Goal: Information Seeking & Learning: Find specific fact

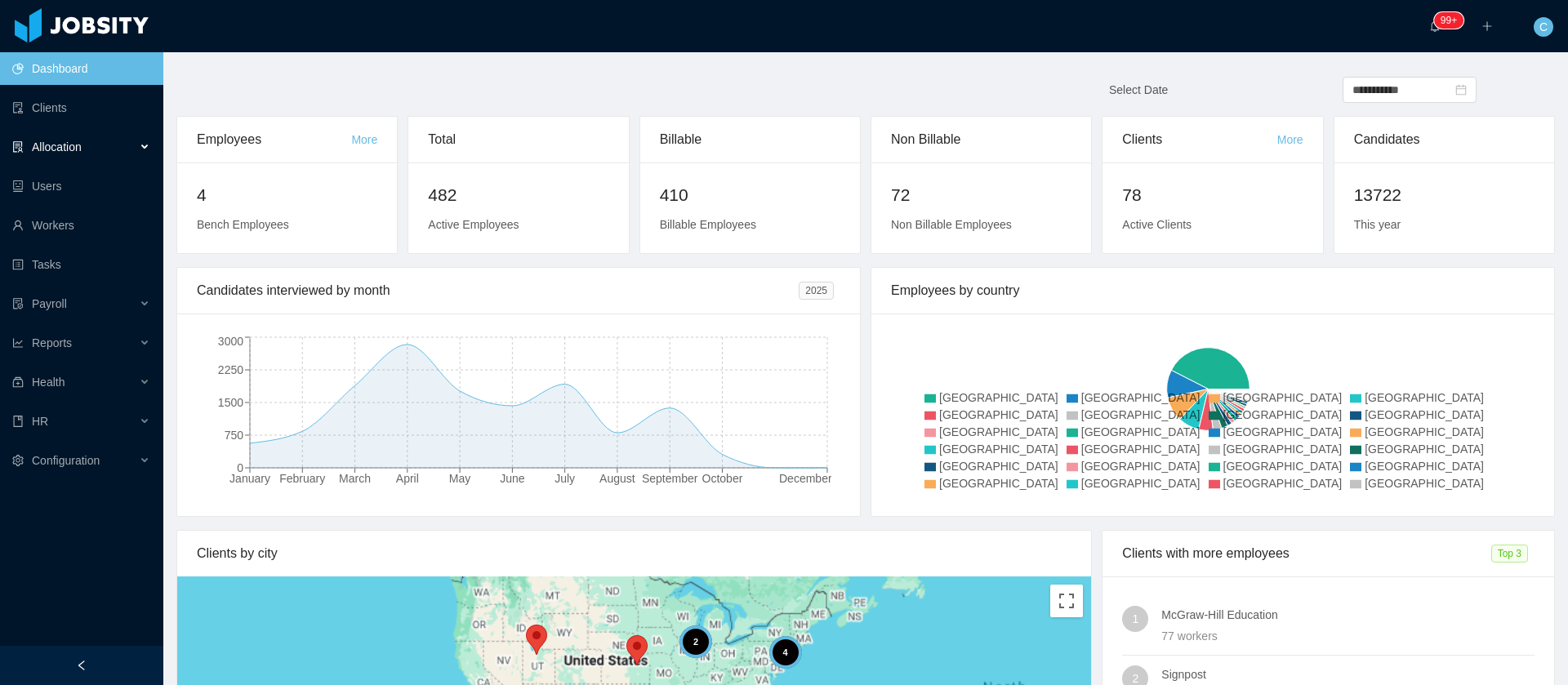
click at [97, 146] on div "Allocation" at bounding box center [81, 147] width 163 height 33
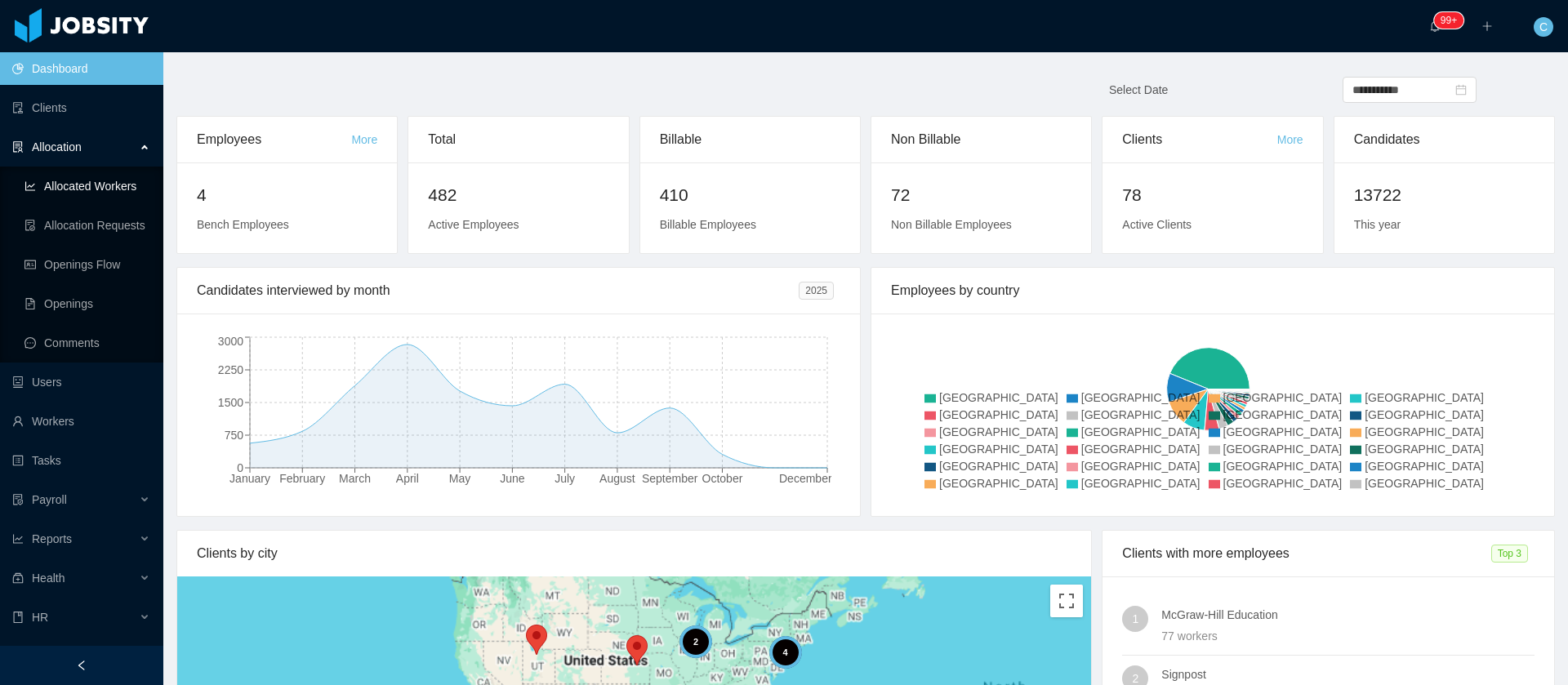
click at [132, 189] on link "Allocated Workers" at bounding box center [88, 186] width 126 height 33
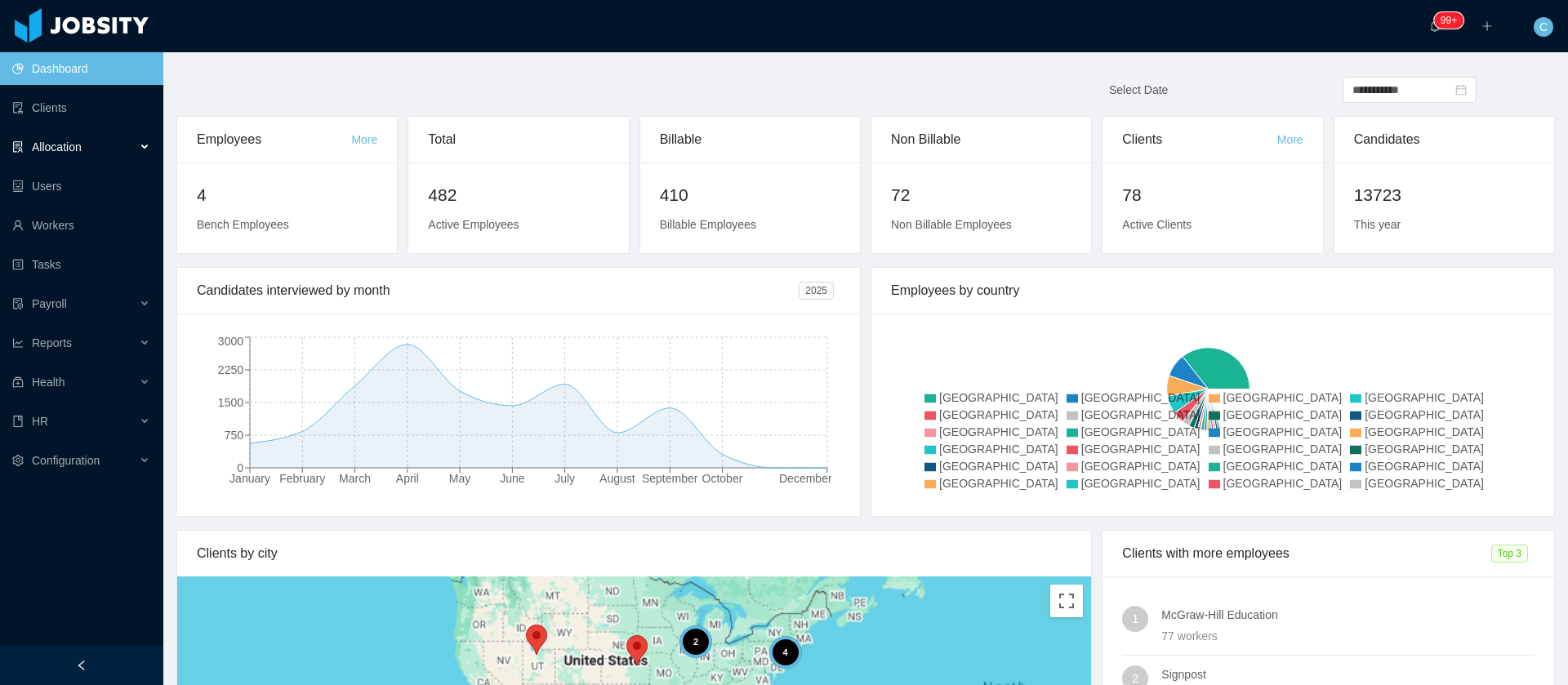
click at [71, 148] on span "Allocation" at bounding box center [57, 147] width 50 height 13
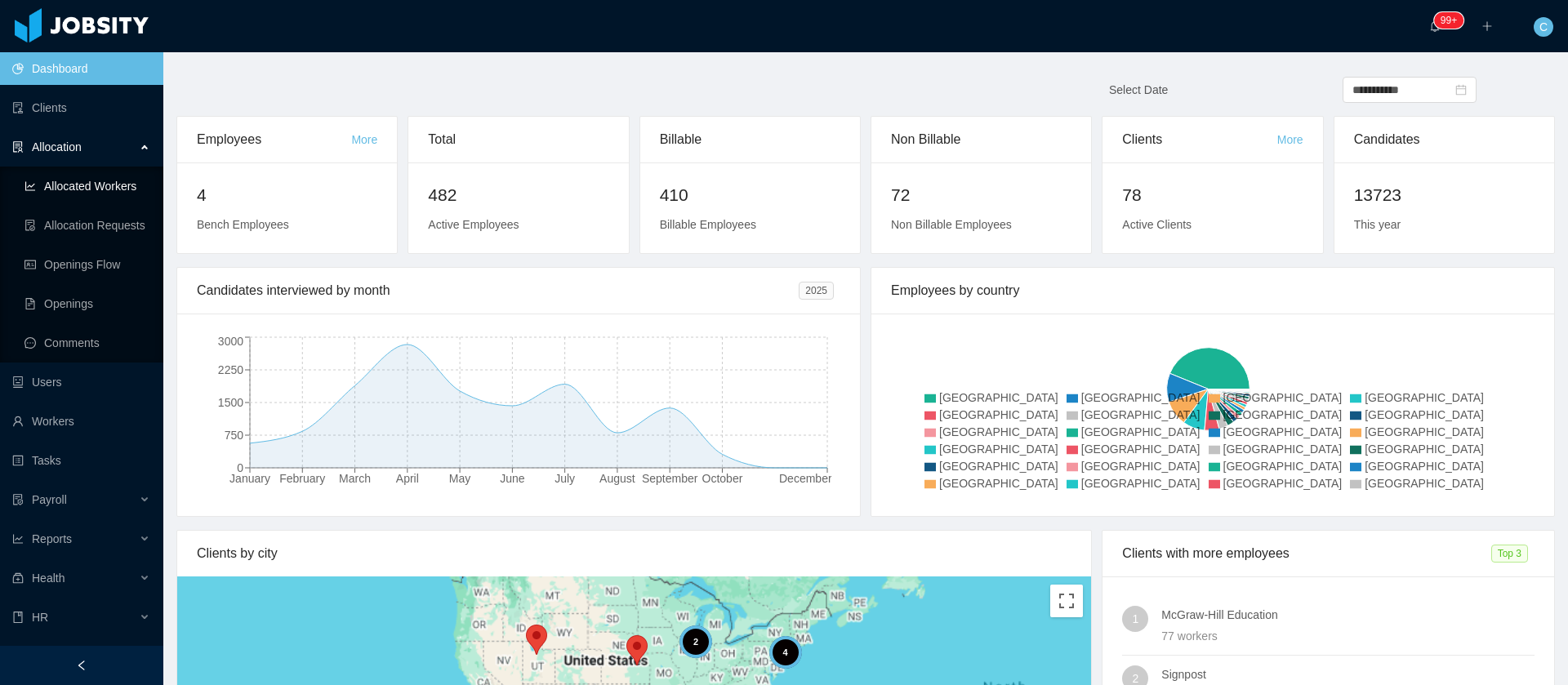
click at [112, 185] on link "Allocated Workers" at bounding box center [88, 186] width 126 height 33
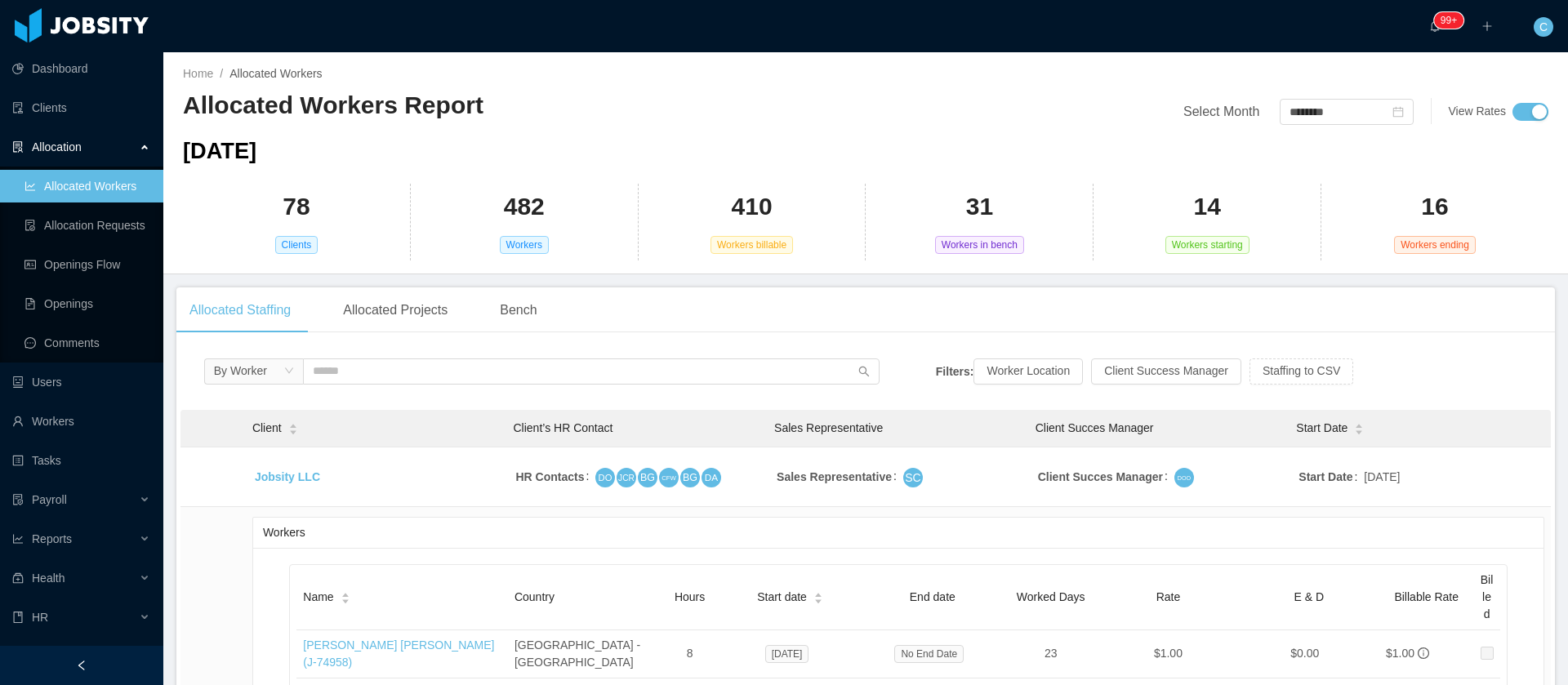
scroll to position [122, 0]
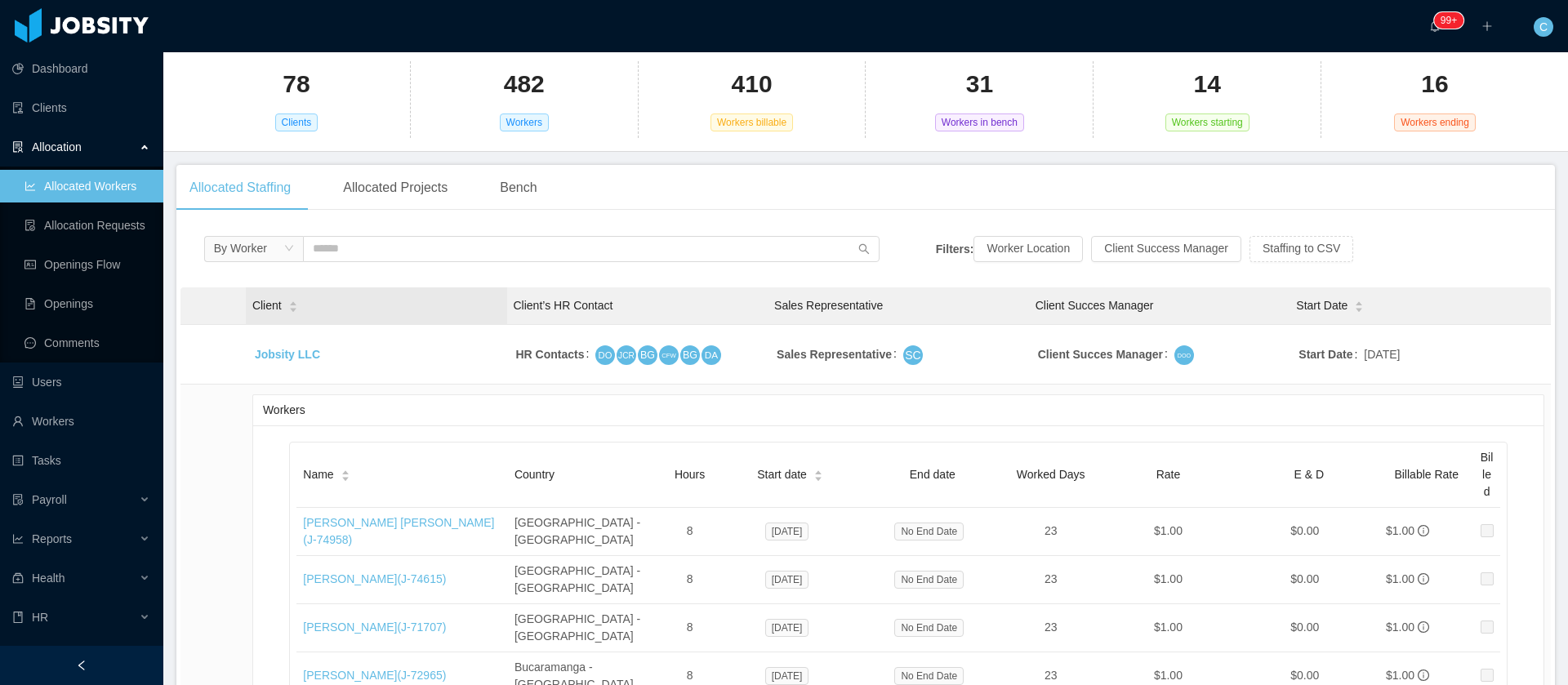
click at [291, 300] on icon "icon: caret-up" at bounding box center [293, 304] width 9 height 9
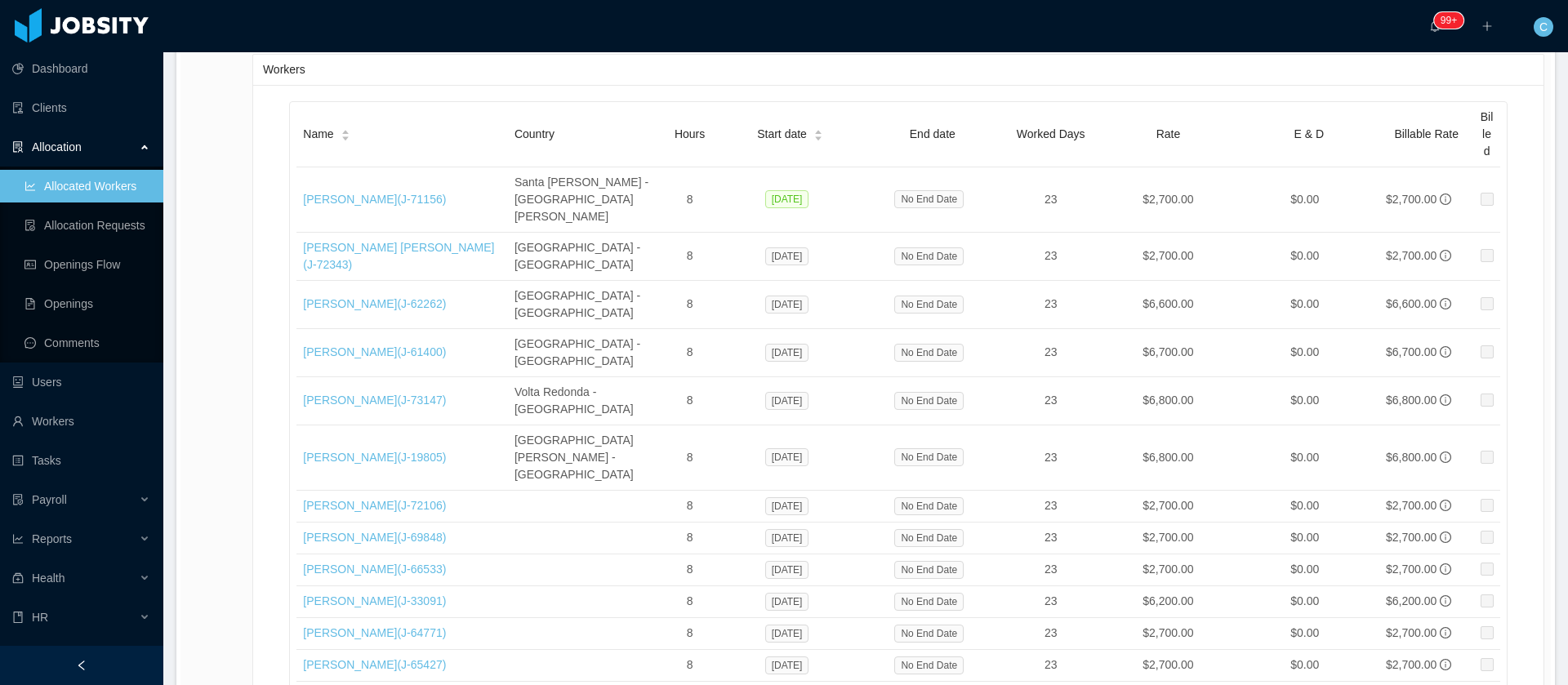
scroll to position [5421, 0]
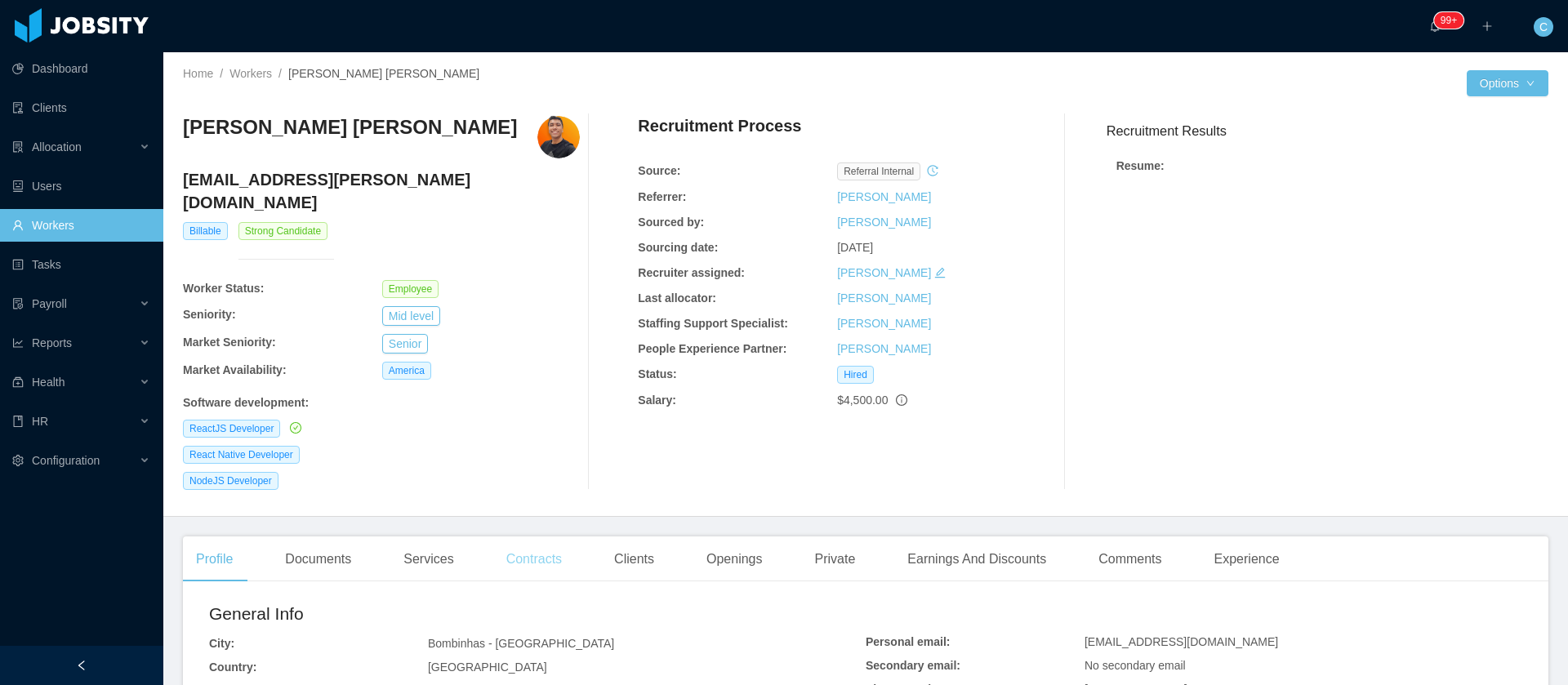
click at [513, 537] on div "Contracts" at bounding box center [534, 560] width 82 height 46
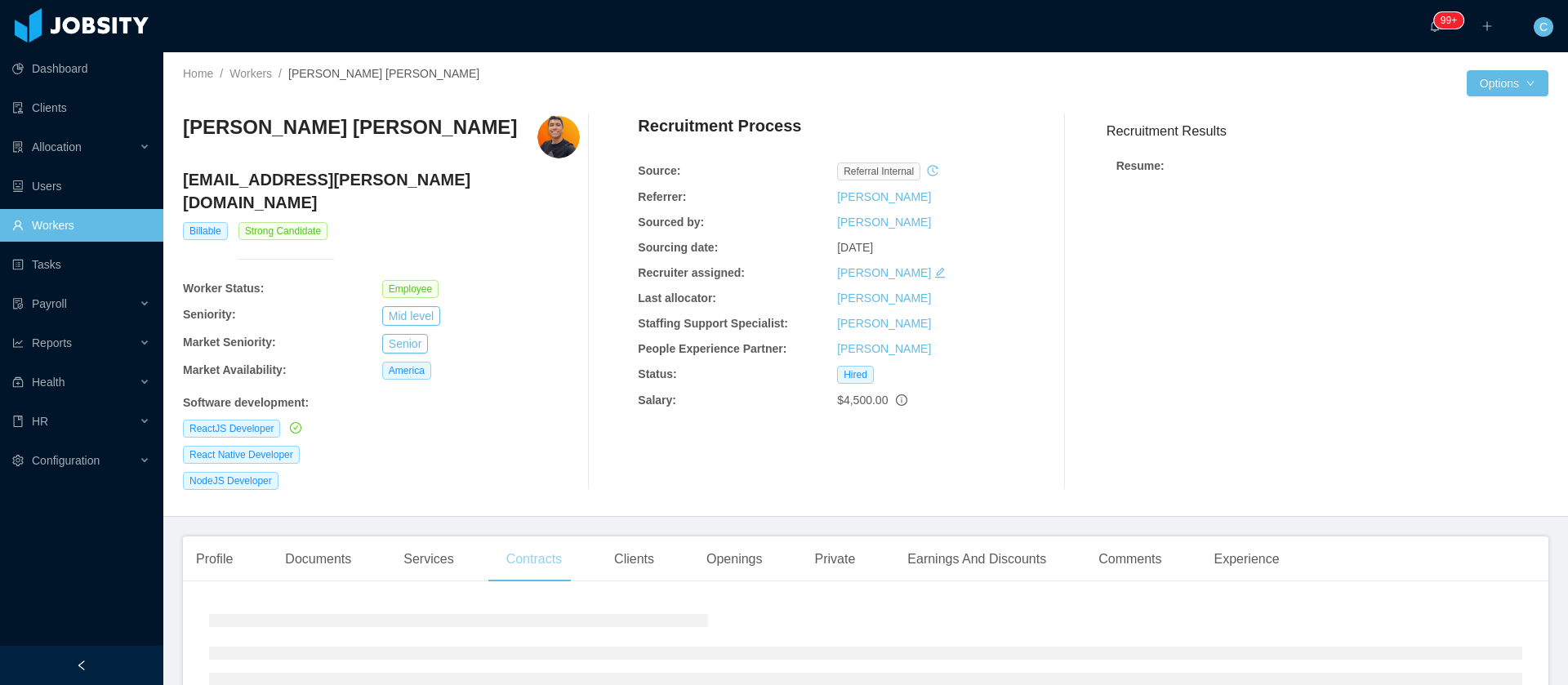
scroll to position [118, 0]
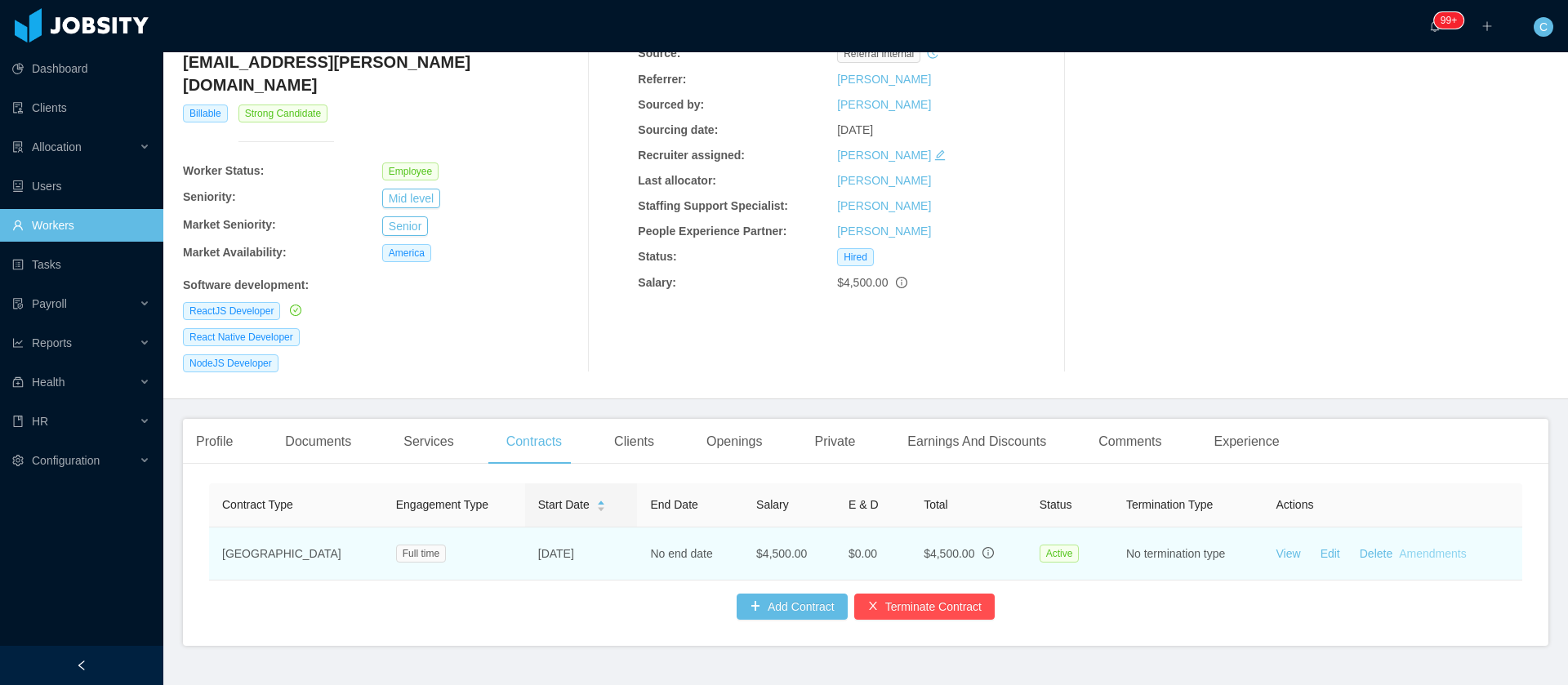
click at [1399, 547] on link "Amendments" at bounding box center [1432, 554] width 67 height 13
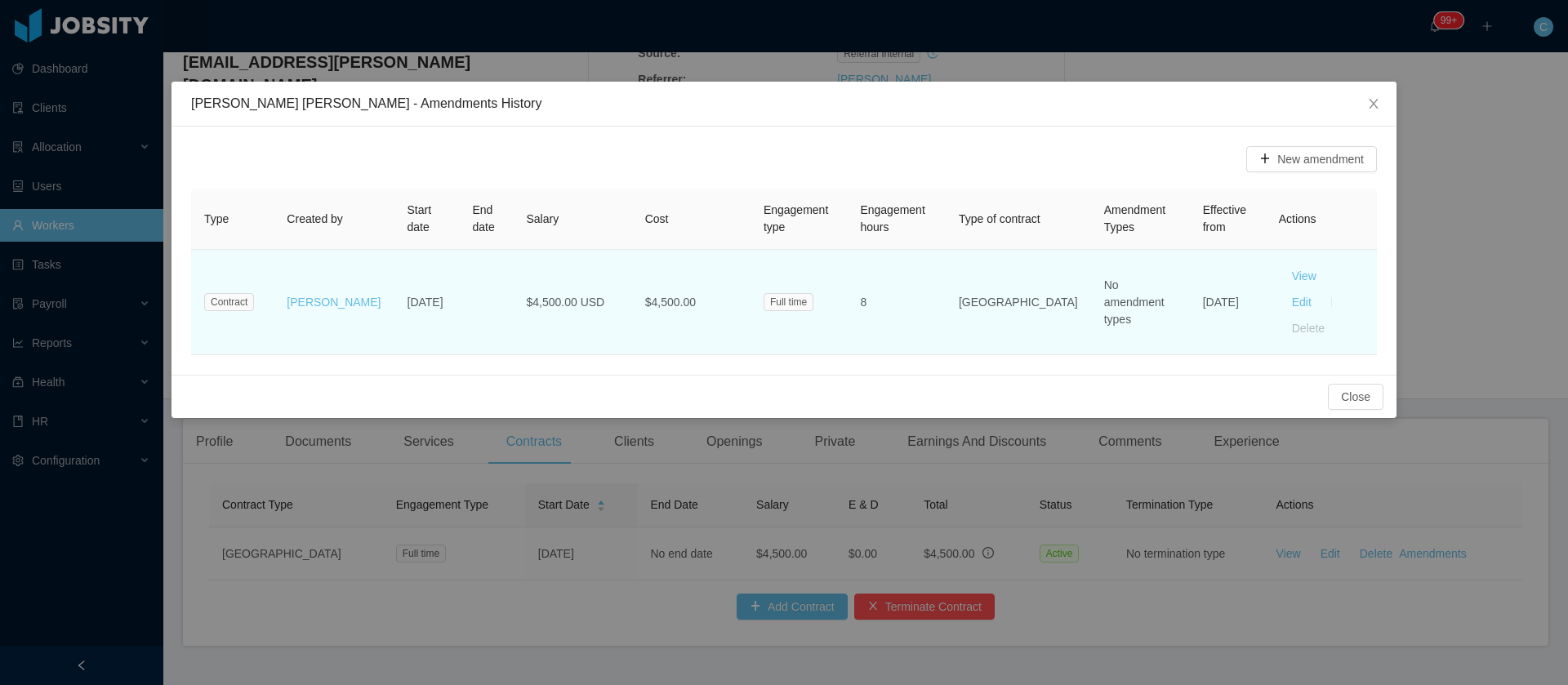
drag, startPoint x: 1191, startPoint y: 303, endPoint x: 1161, endPoint y: 284, distance: 35.5
click at [1190, 284] on td "Sep 6th, 2024" at bounding box center [1228, 302] width 76 height 106
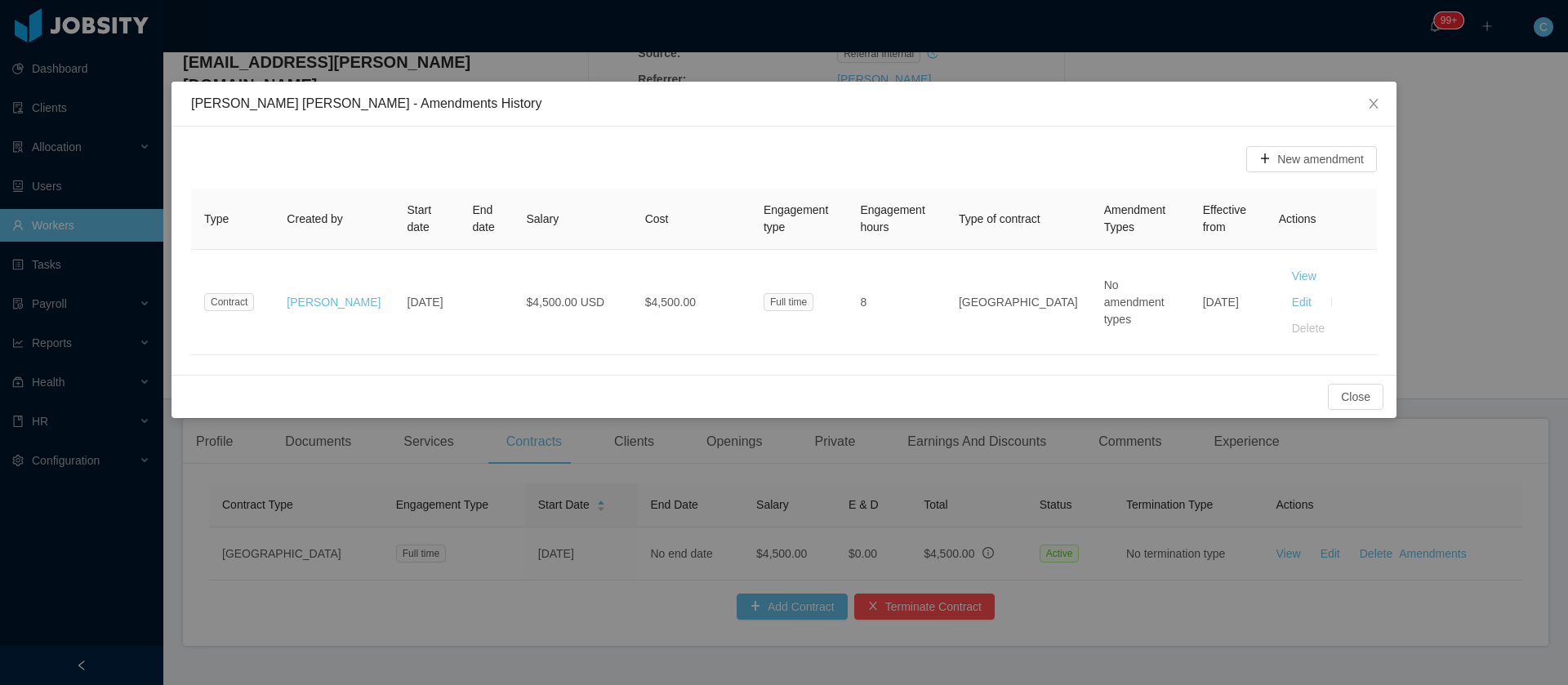
copy td "Sep 6th, 2024"
drag, startPoint x: 392, startPoint y: 341, endPoint x: 403, endPoint y: 349, distance: 13.6
click at [393, 342] on div "New amendment Type Created by Start date End date Salary Cost Engagement type E…" at bounding box center [784, 251] width 1225 height 249
click at [395, 191] on th "Start date" at bounding box center [427, 219] width 65 height 61
click at [1364, 107] on span "Close" at bounding box center [1374, 105] width 46 height 46
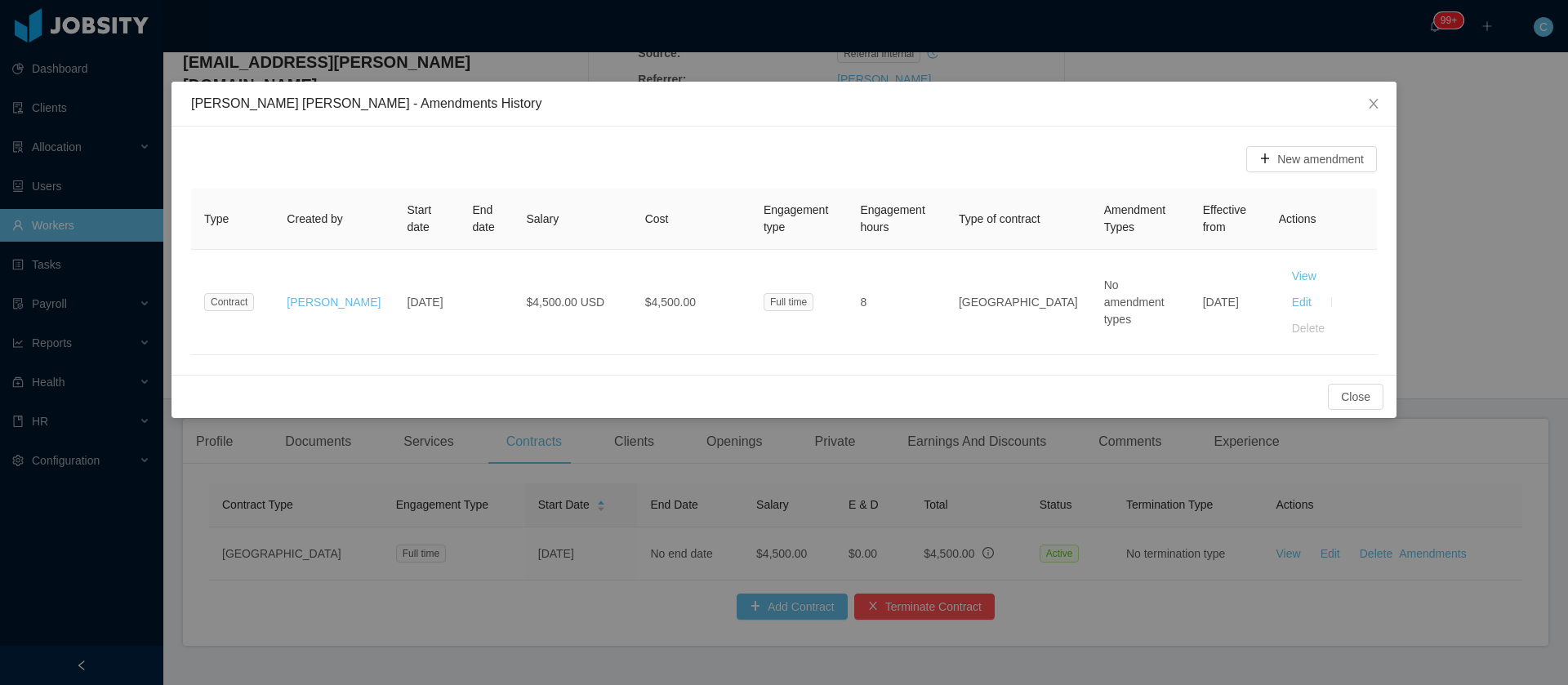
scroll to position [0, 0]
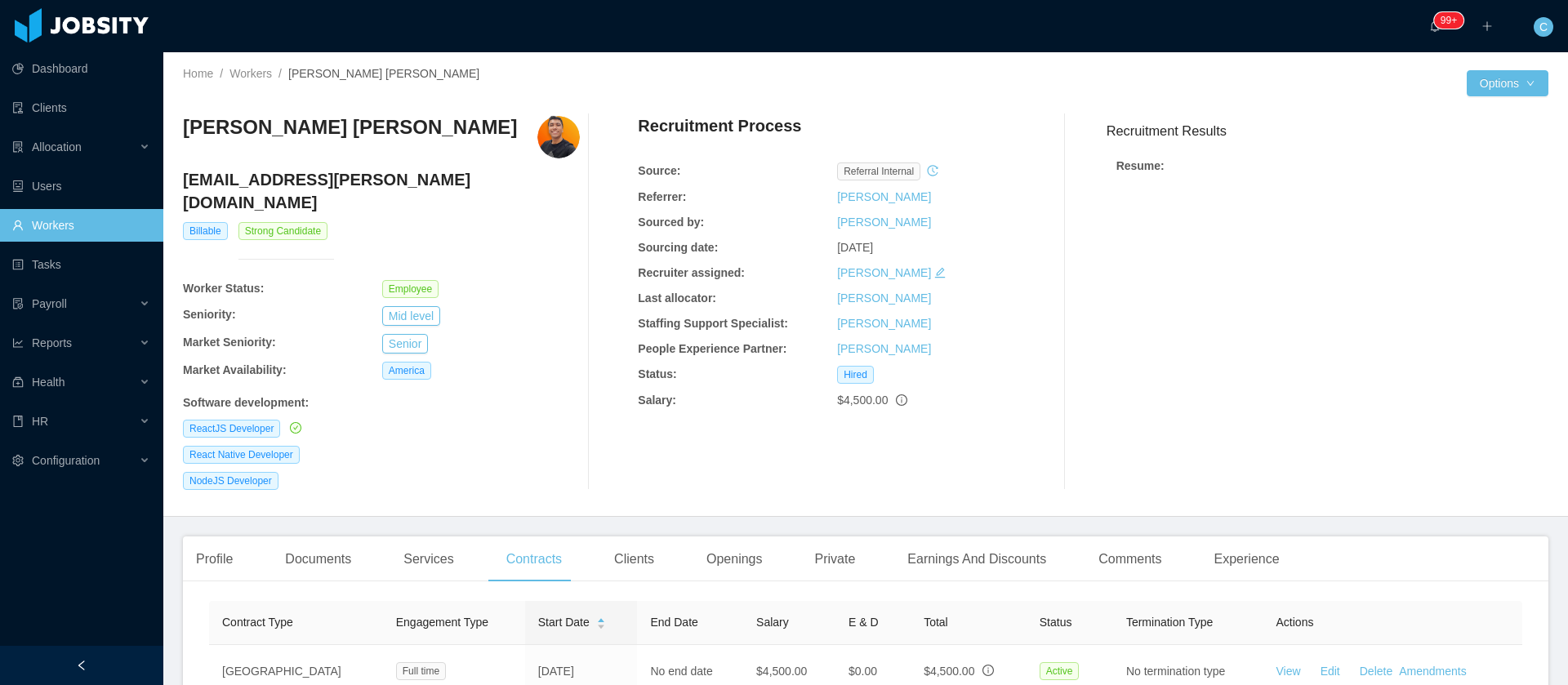
click at [630, 559] on div "Profile Documents Services Contracts Clients Openings Private Earnings And Disc…" at bounding box center [865, 650] width 1365 height 227
click at [637, 540] on div "Clients" at bounding box center [634, 560] width 66 height 46
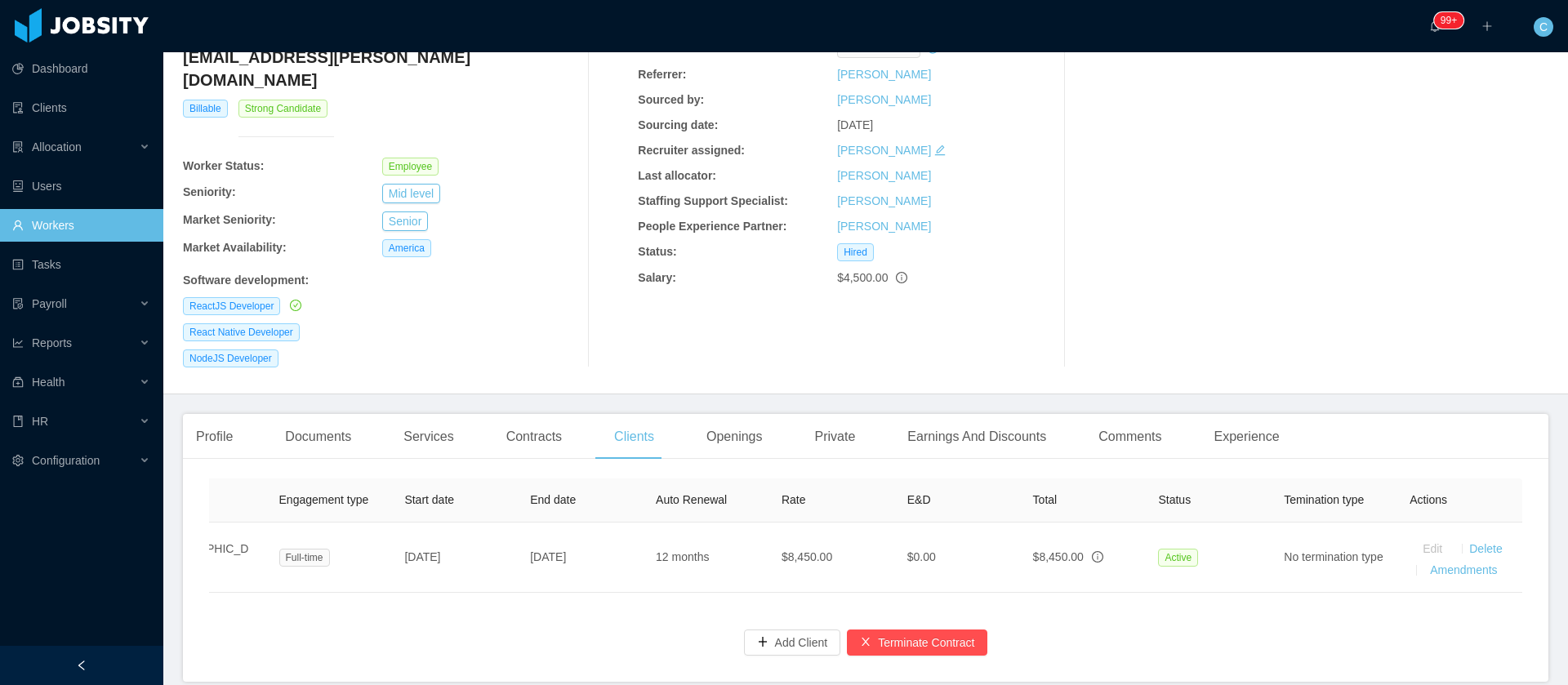
scroll to position [0, 339]
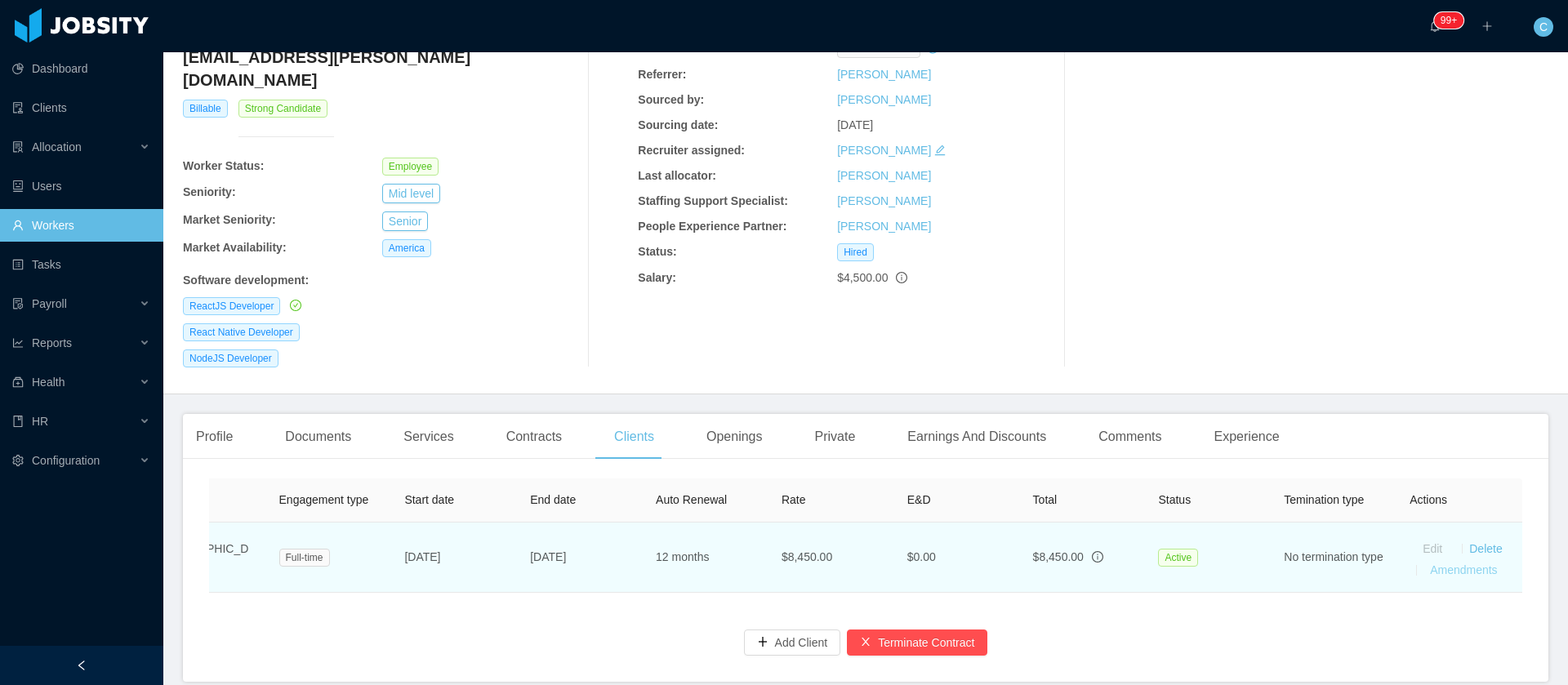
click at [1434, 563] on link "Amendments" at bounding box center [1463, 570] width 67 height 13
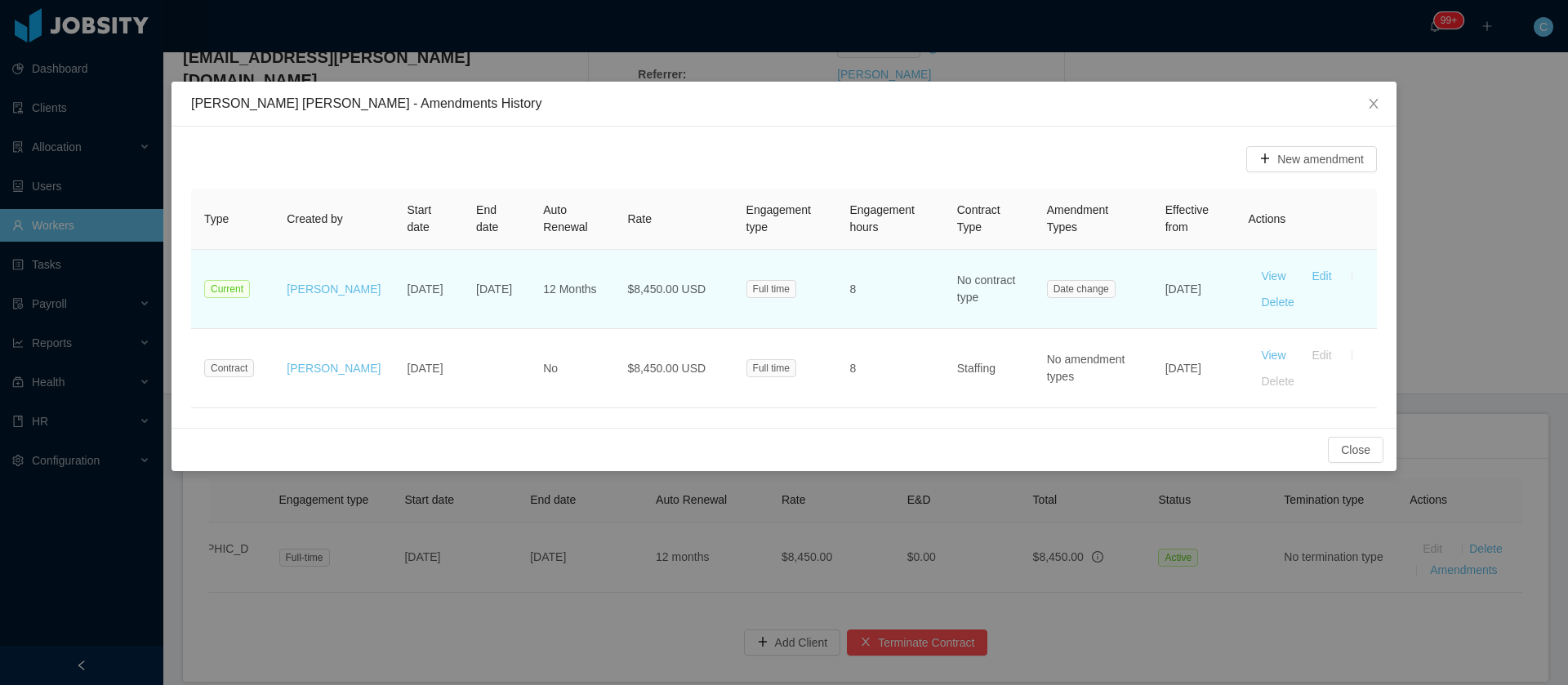
click at [464, 316] on td "Oct 9th, 2025" at bounding box center [497, 289] width 67 height 79
drag, startPoint x: 1189, startPoint y: 309, endPoint x: 1153, endPoint y: 282, distance: 45.0
click at [1153, 282] on td "Oct 16th, 2024" at bounding box center [1194, 289] width 83 height 79
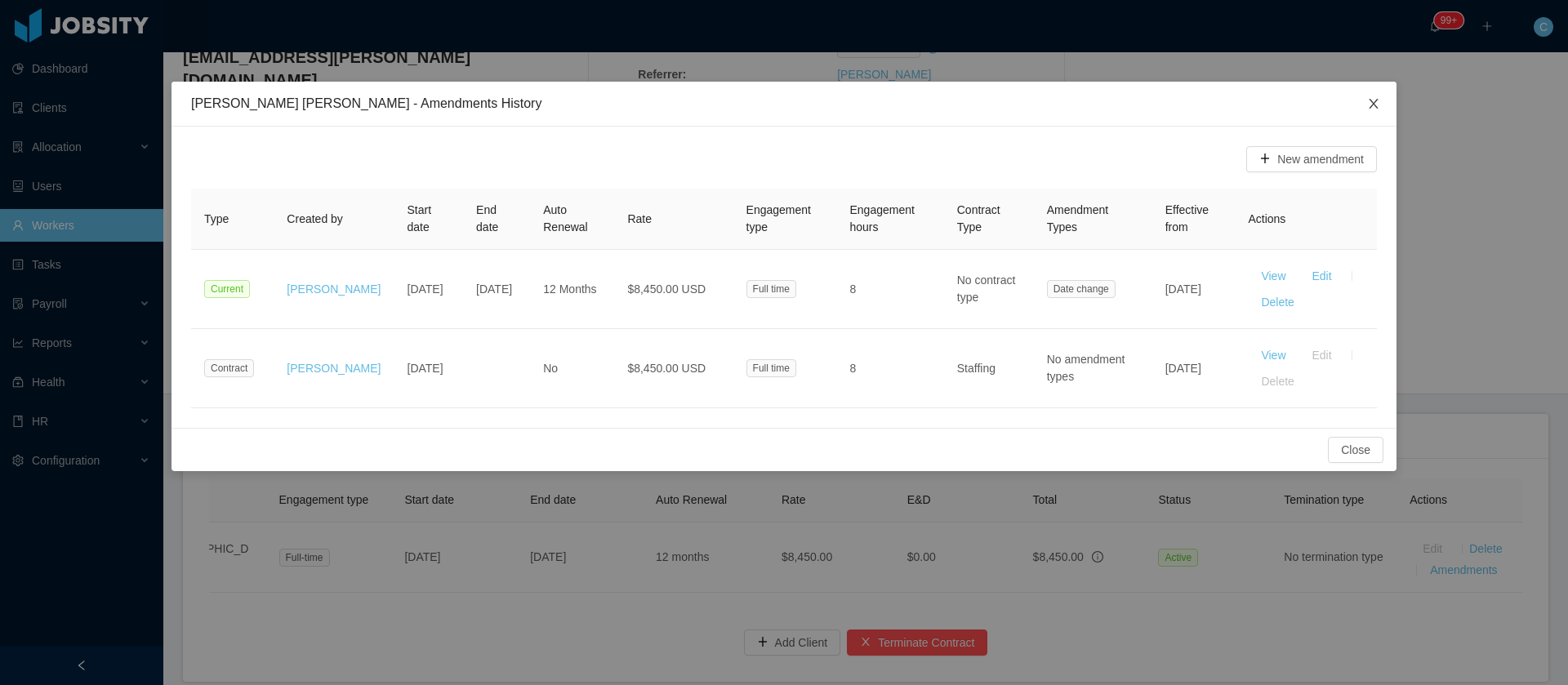
click at [1380, 100] on icon "icon: close" at bounding box center [1374, 104] width 13 height 13
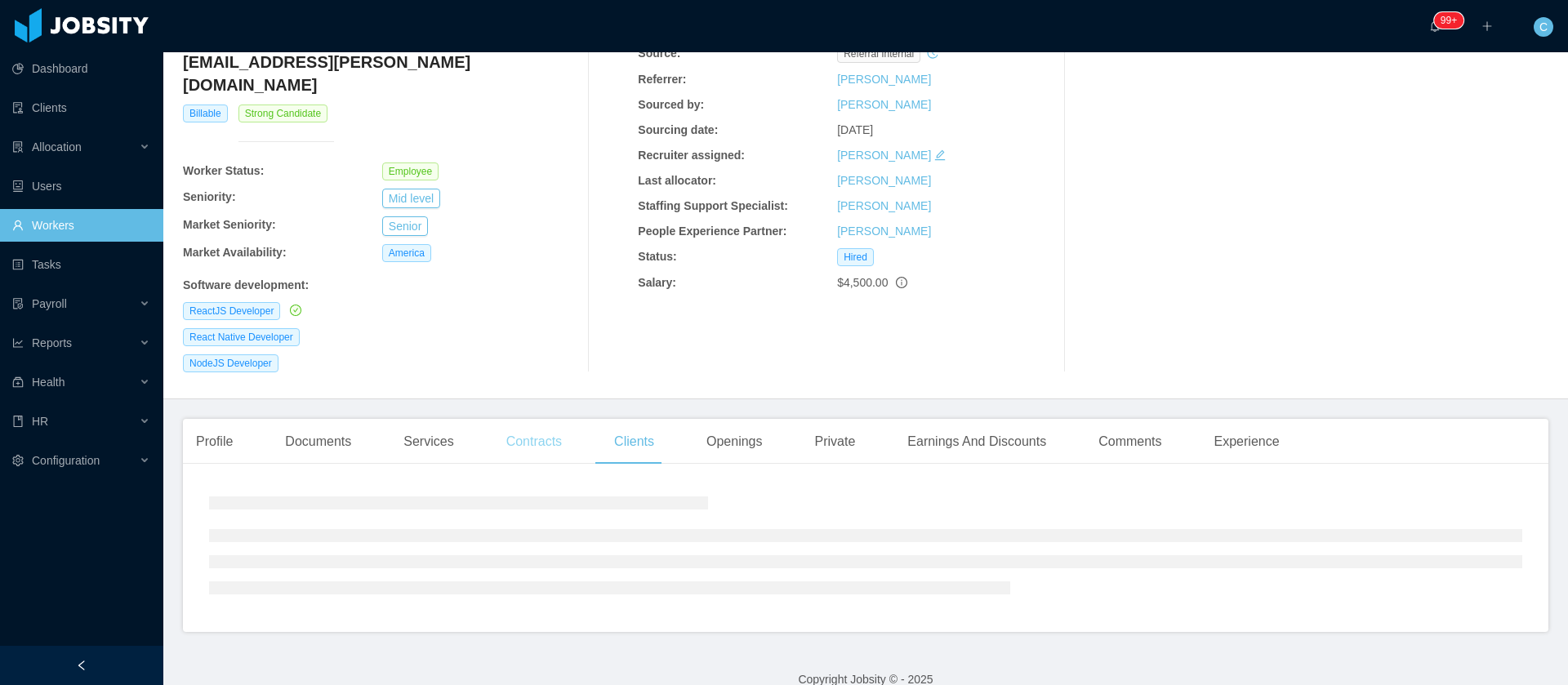
scroll to position [122, 0]
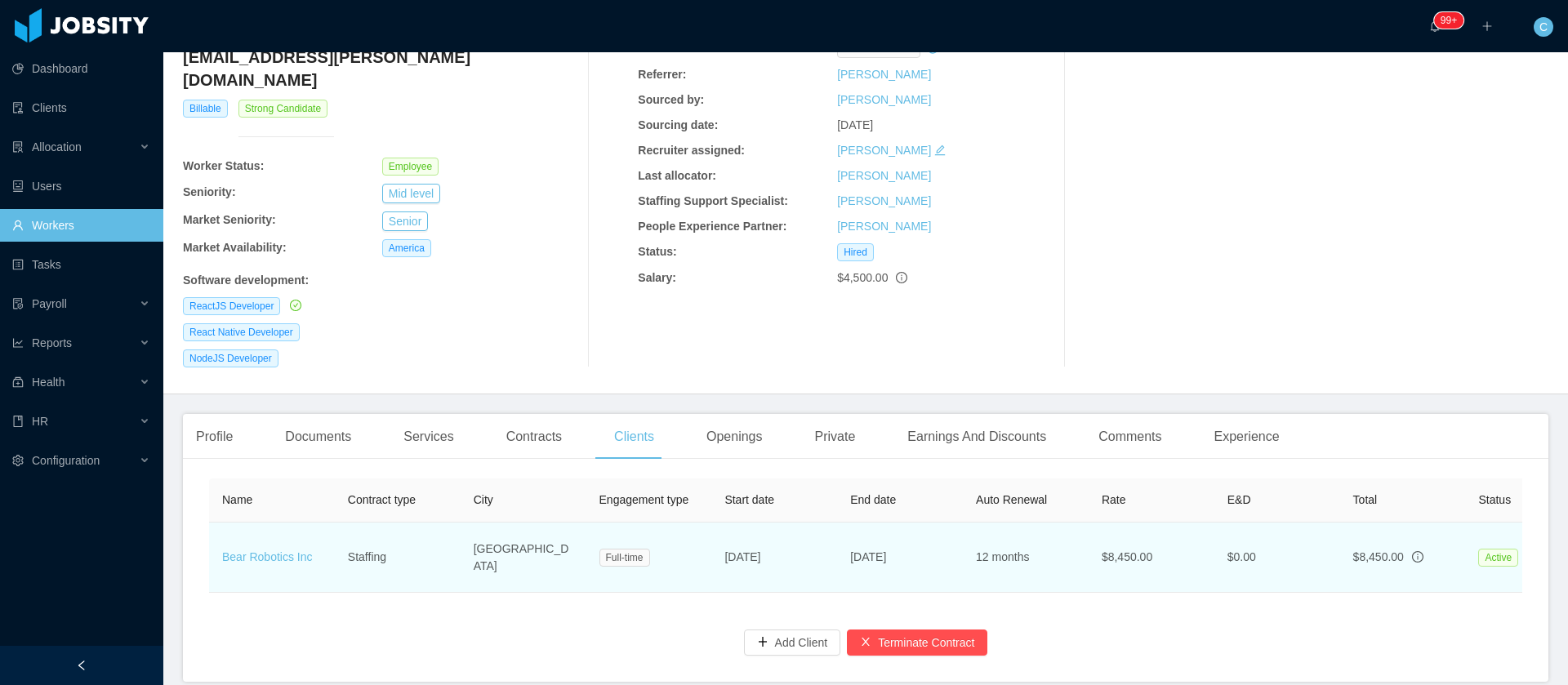
drag, startPoint x: 801, startPoint y: 535, endPoint x: 726, endPoint y: 529, distance: 75.2
click at [726, 529] on td "Sep 9th, 2024" at bounding box center [775, 558] width 126 height 71
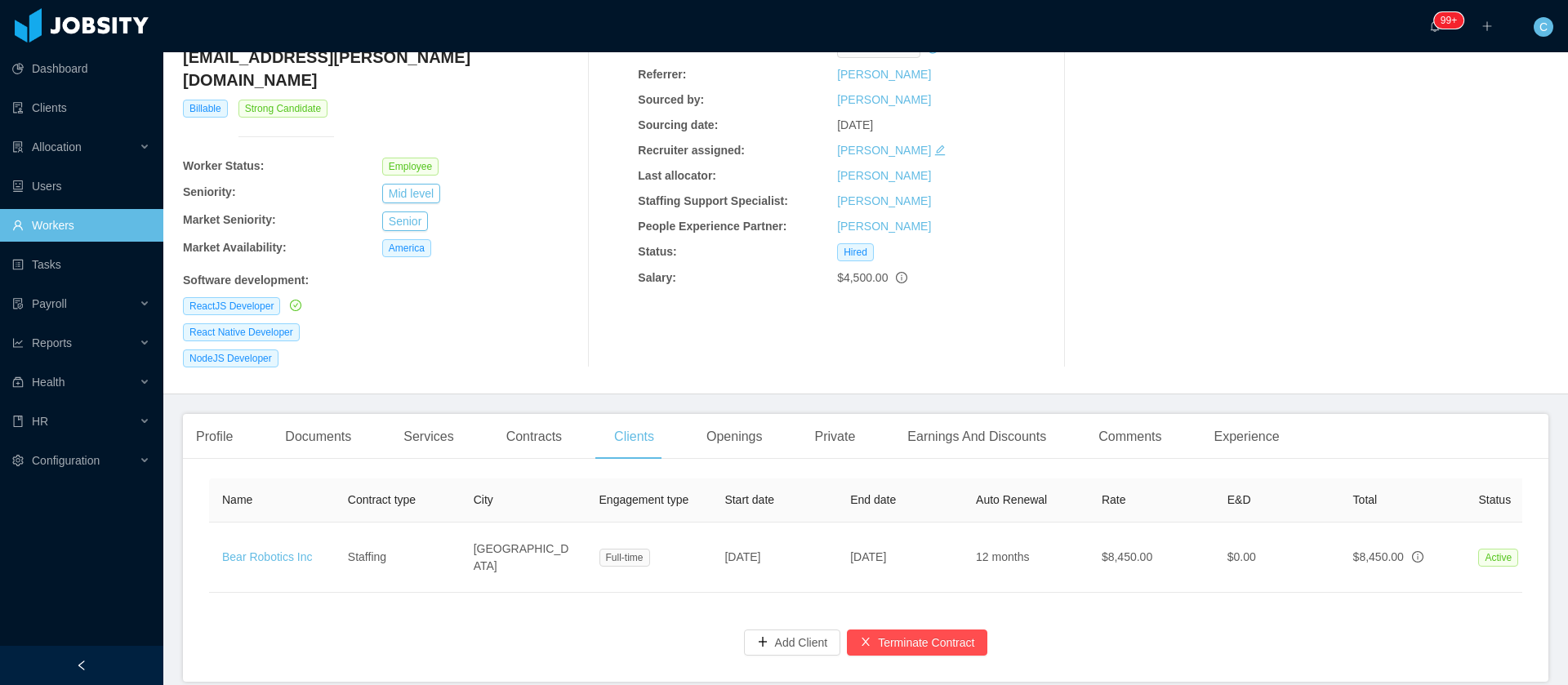
copy span "Sep 9th, 2024"
drag, startPoint x: 503, startPoint y: 254, endPoint x: 516, endPoint y: 247, distance: 14.8
click at [506, 272] on div "Software development :" at bounding box center [382, 281] width 399 height 17
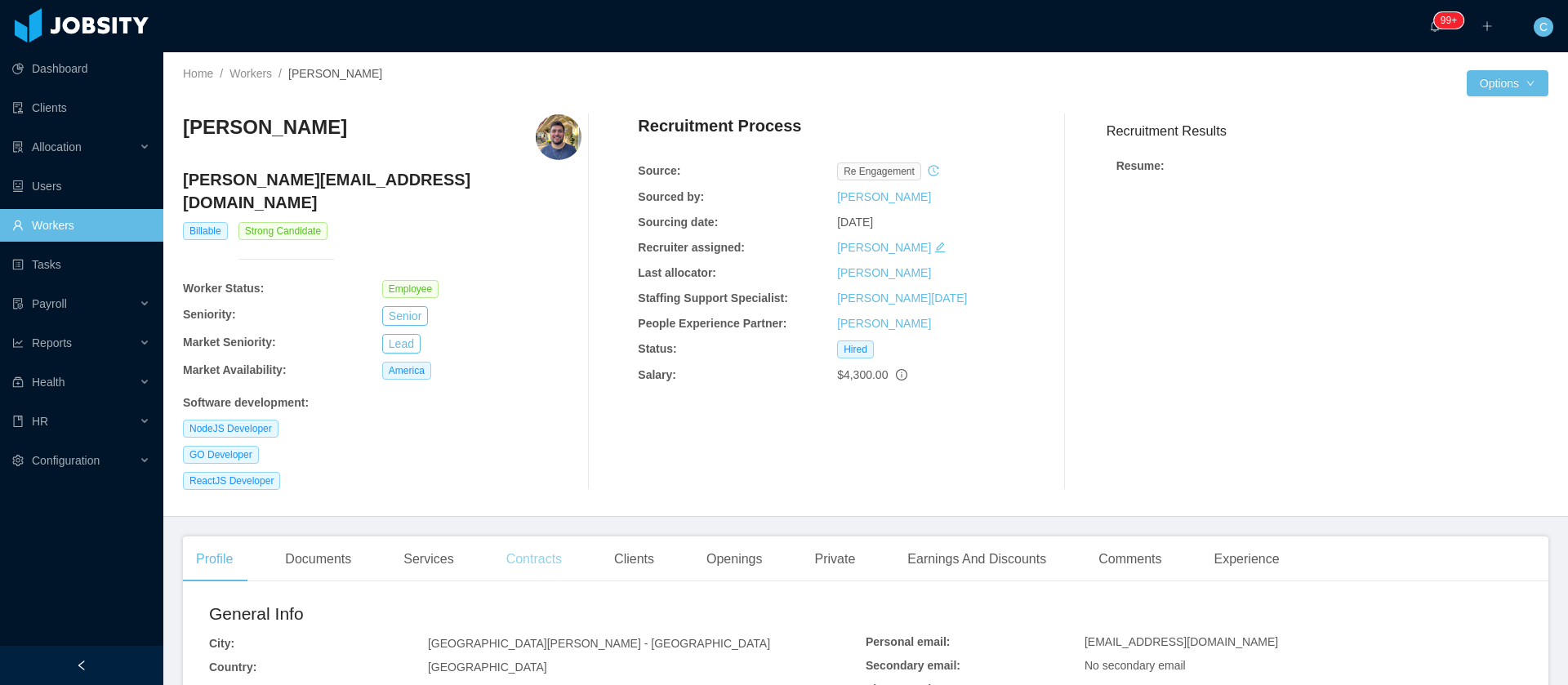
click at [498, 537] on div "Contracts" at bounding box center [534, 560] width 82 height 46
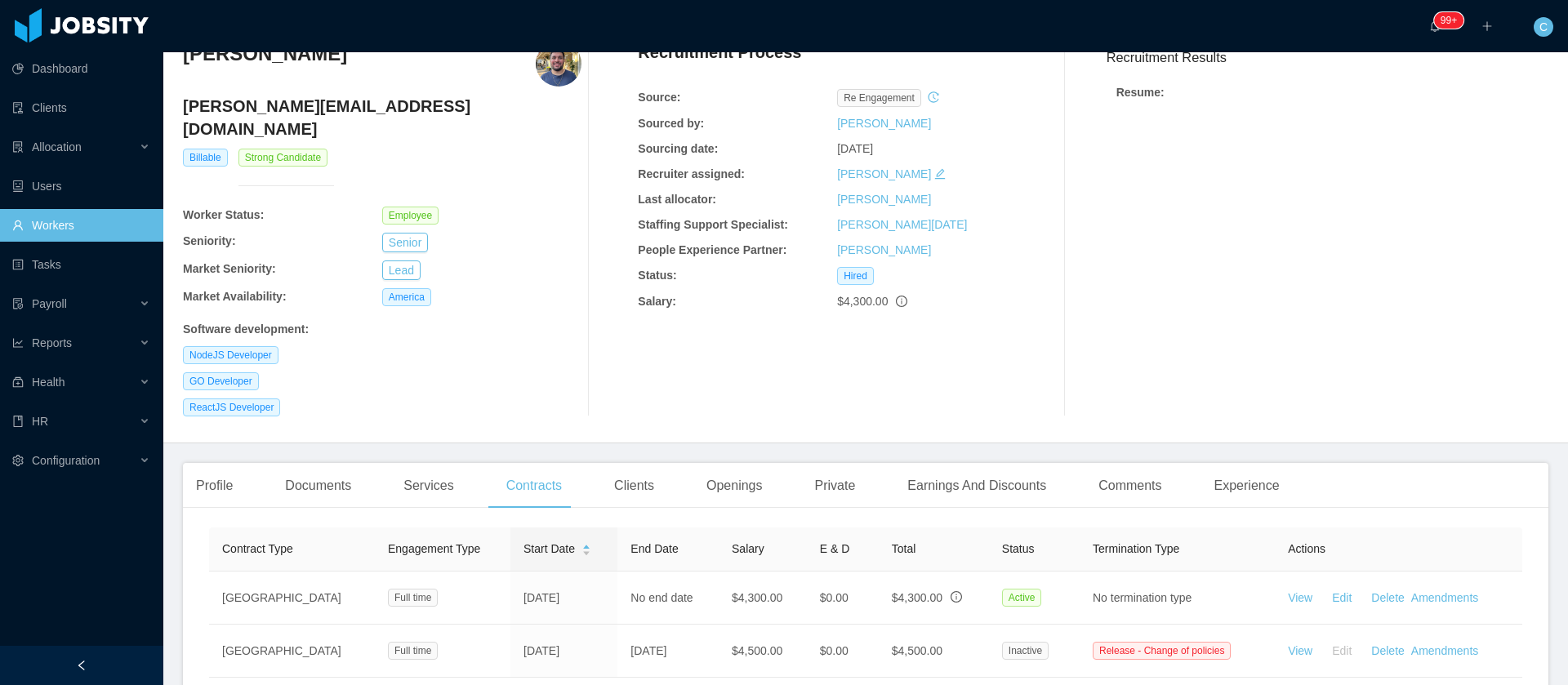
scroll to position [204, 0]
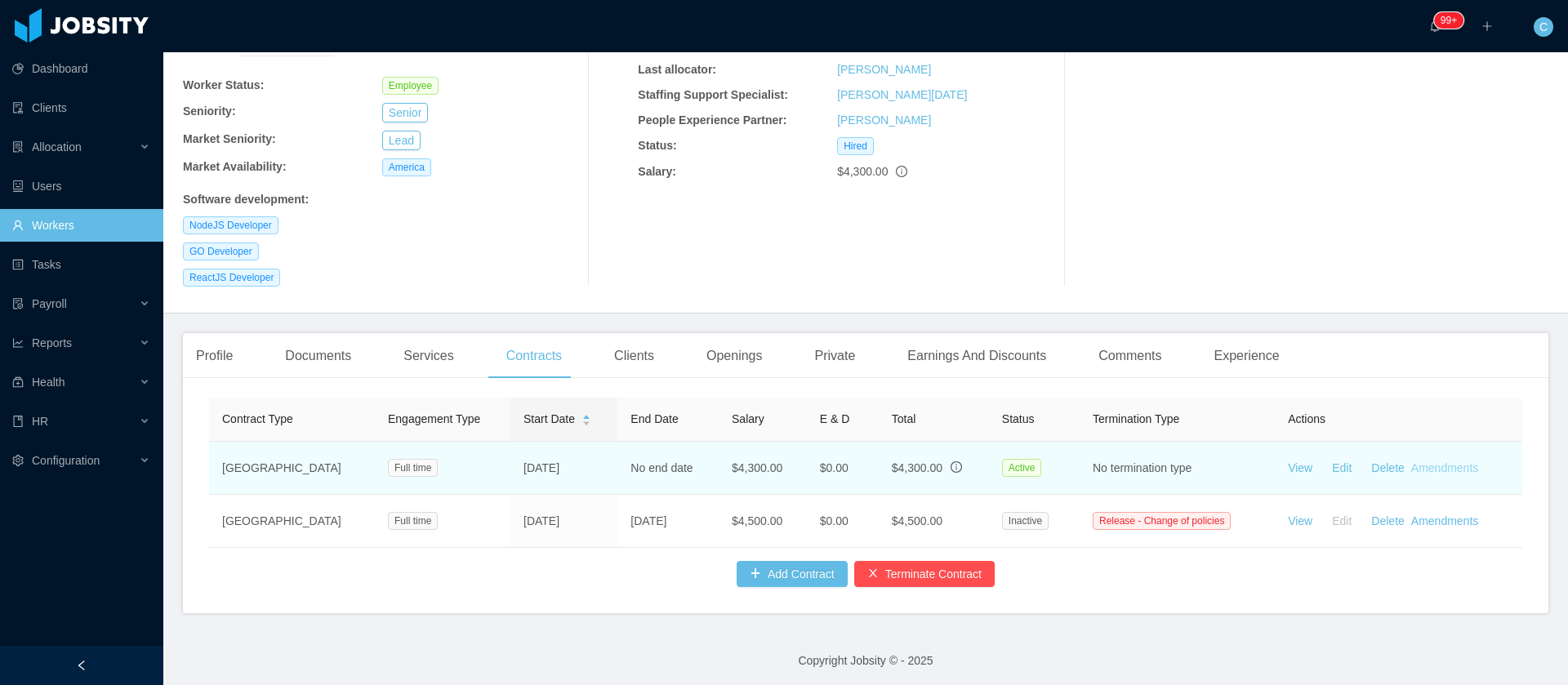
click at [1430, 462] on link "Amendments" at bounding box center [1445, 468] width 67 height 13
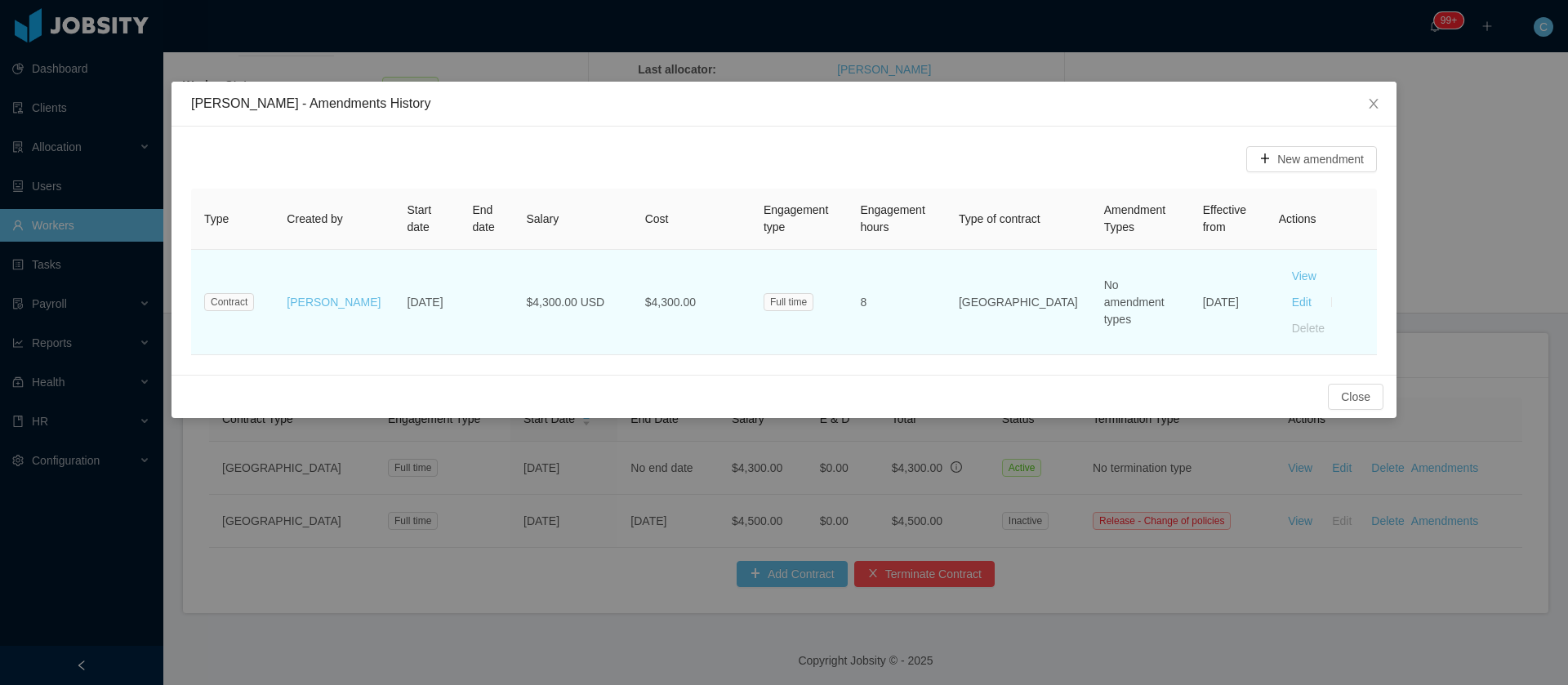
drag, startPoint x: 1193, startPoint y: 299, endPoint x: 1159, endPoint y: 290, distance: 35.2
click at [1190, 290] on td "Jul 18th, 2025" at bounding box center [1228, 302] width 76 height 106
drag, startPoint x: 1163, startPoint y: 282, endPoint x: 1188, endPoint y: 297, distance: 29.2
click at [1190, 297] on td "Jul 18th, 2025" at bounding box center [1228, 302] width 76 height 106
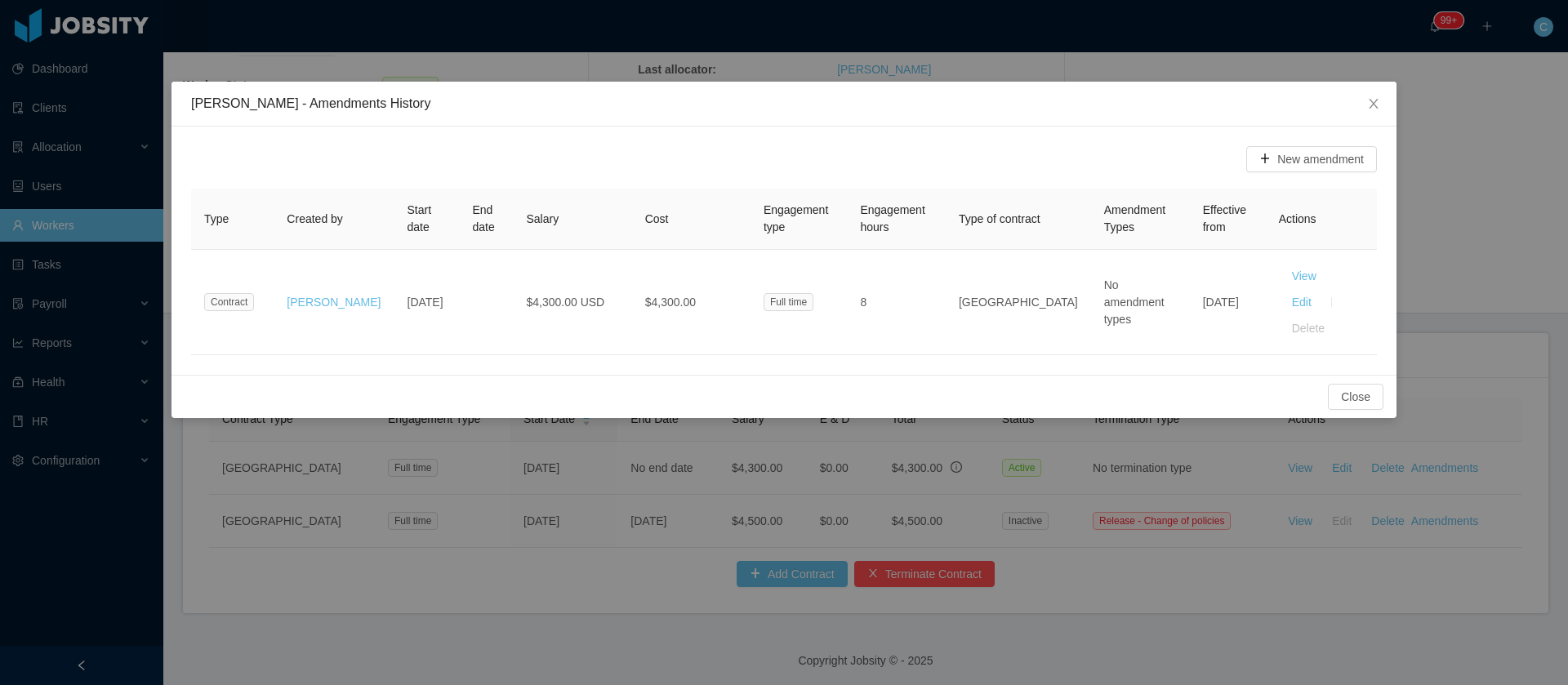
copy td "Jul 18th, 2025"
drag, startPoint x: 493, startPoint y: 340, endPoint x: 649, endPoint y: 287, distance: 164.8
click at [493, 340] on div "New amendment Type Created by Start date End date Salary Cost Engagement type E…" at bounding box center [784, 251] width 1225 height 249
click at [1389, 113] on span "Close" at bounding box center [1374, 105] width 46 height 46
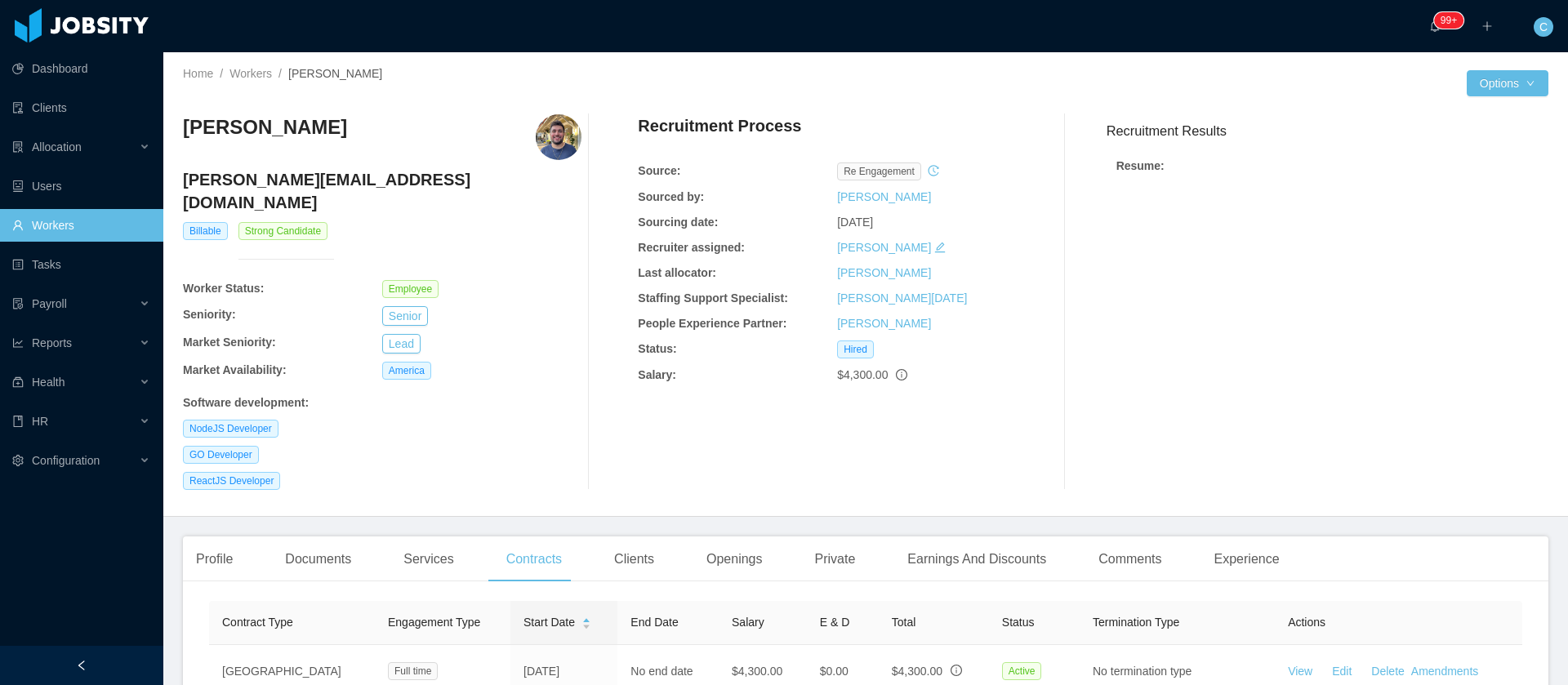
click at [617, 539] on div "Clients" at bounding box center [634, 560] width 66 height 46
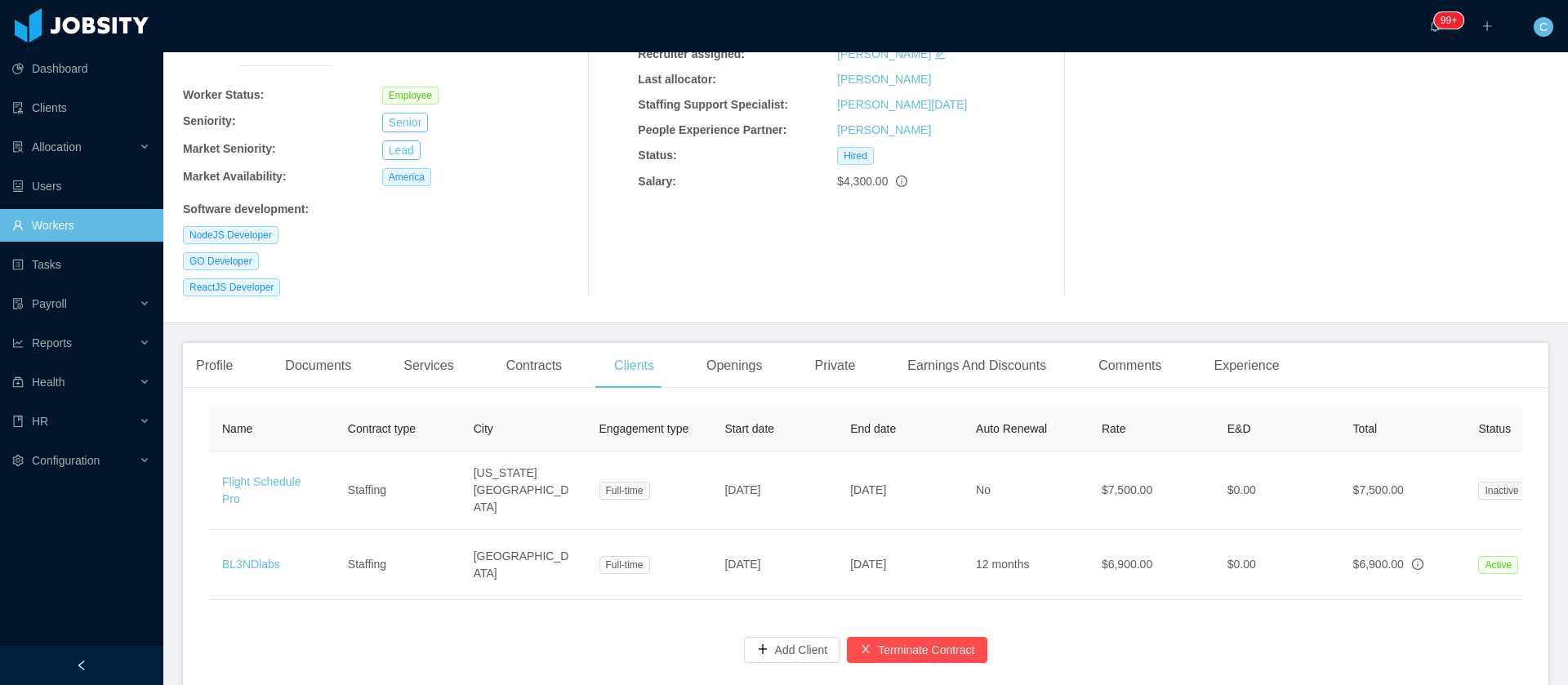
scroll to position [232, 0]
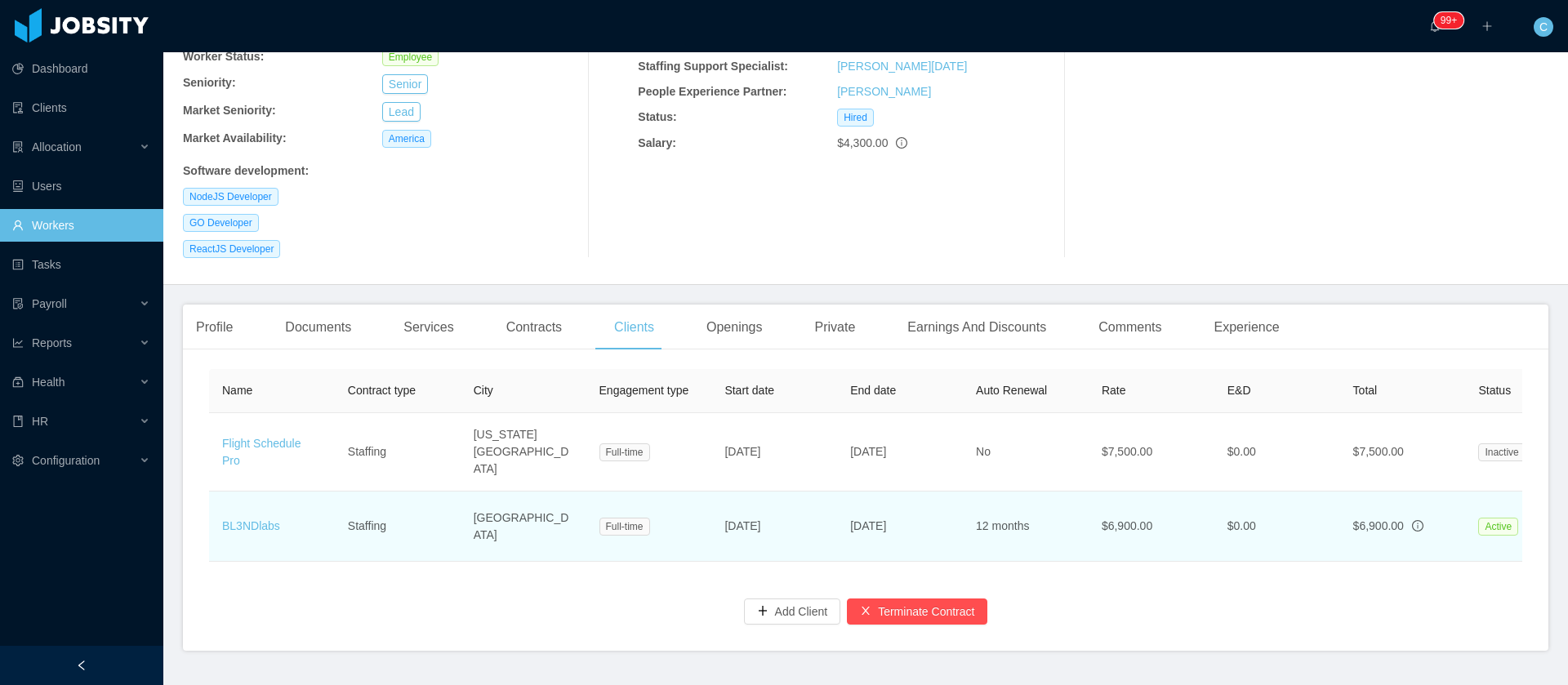
drag, startPoint x: 792, startPoint y: 499, endPoint x: 725, endPoint y: 508, distance: 67.6
click at [725, 508] on td "Jul 21st, 2025" at bounding box center [775, 527] width 126 height 71
copy span "Jul 21st, 2025"
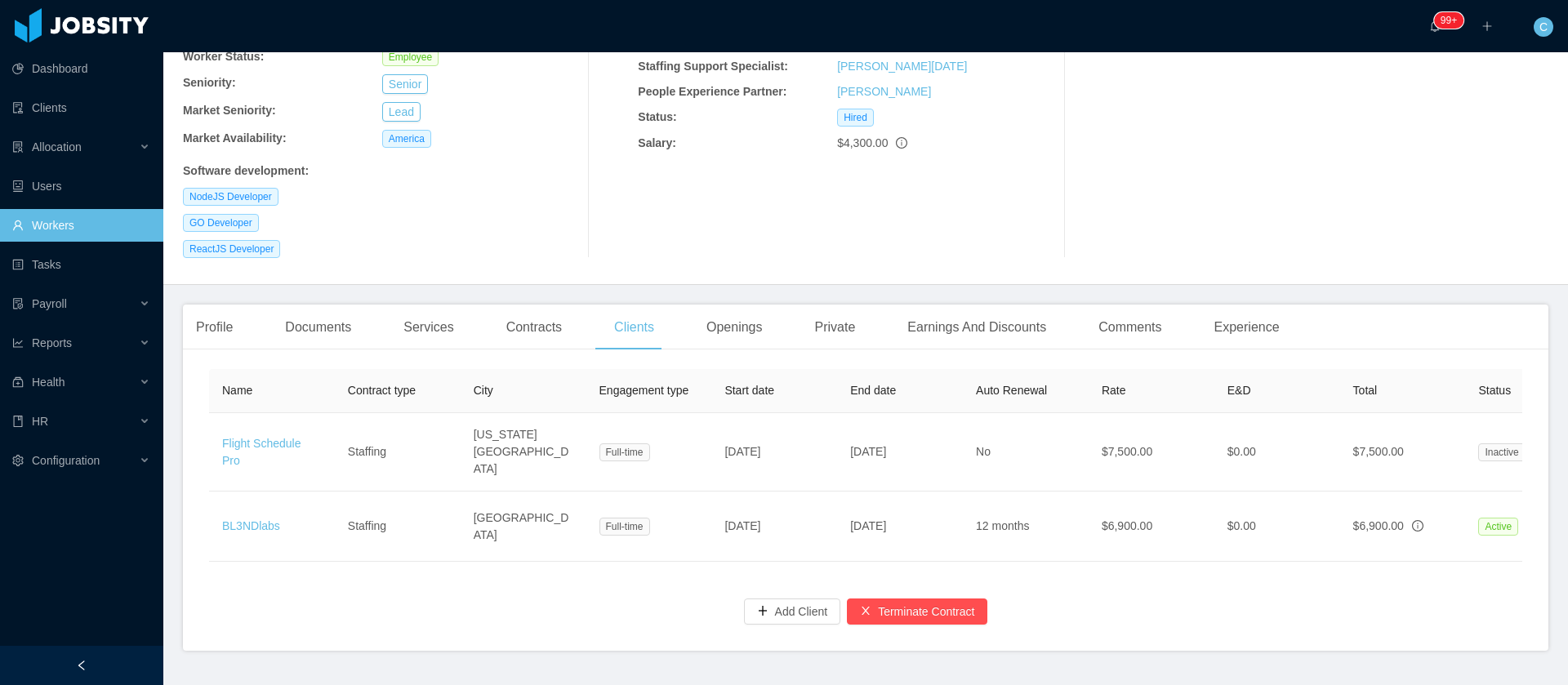
drag, startPoint x: 536, startPoint y: 569, endPoint x: 788, endPoint y: 15, distance: 608.6
click at [546, 559] on div "Name Contract type City Engagement type Start date End date Auto Renewal Rate E…" at bounding box center [865, 507] width 1365 height 288
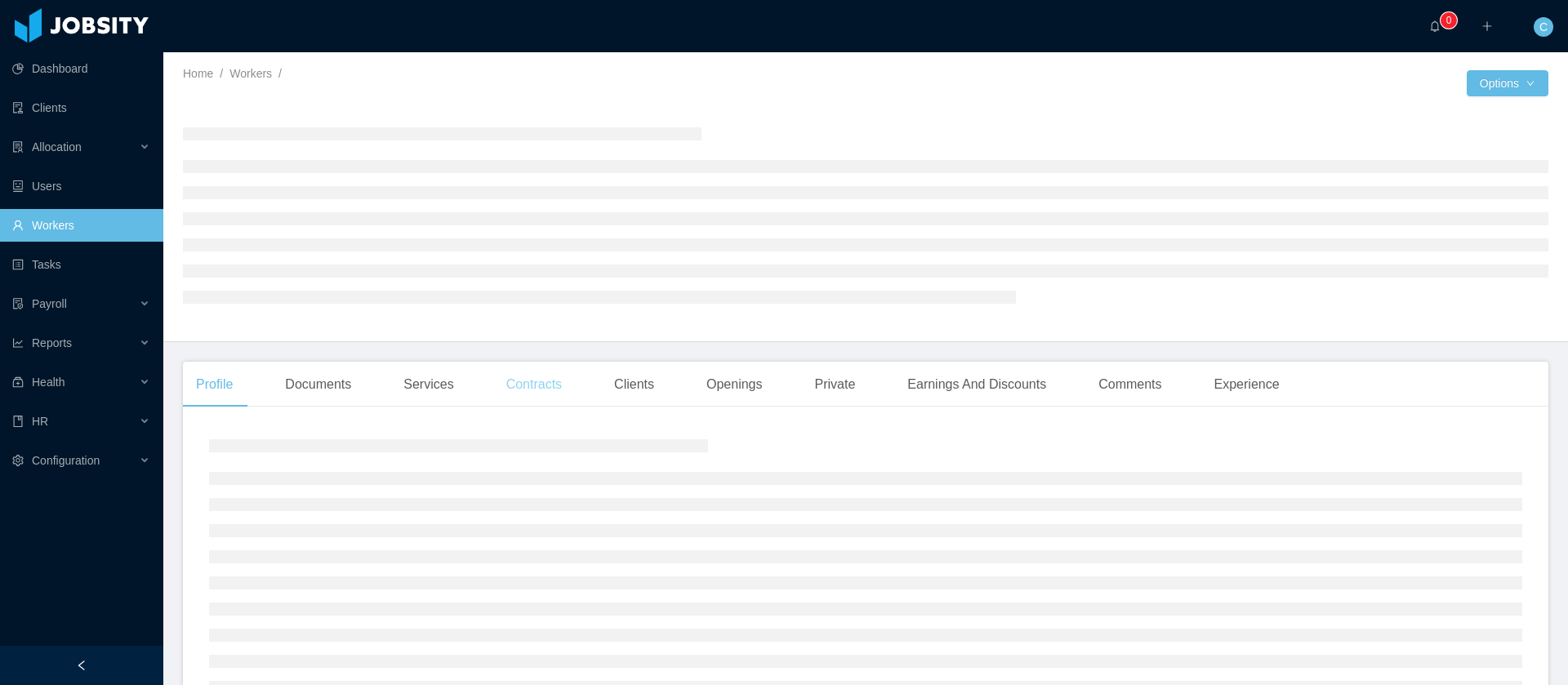
click at [551, 378] on div "Contracts" at bounding box center [534, 384] width 82 height 46
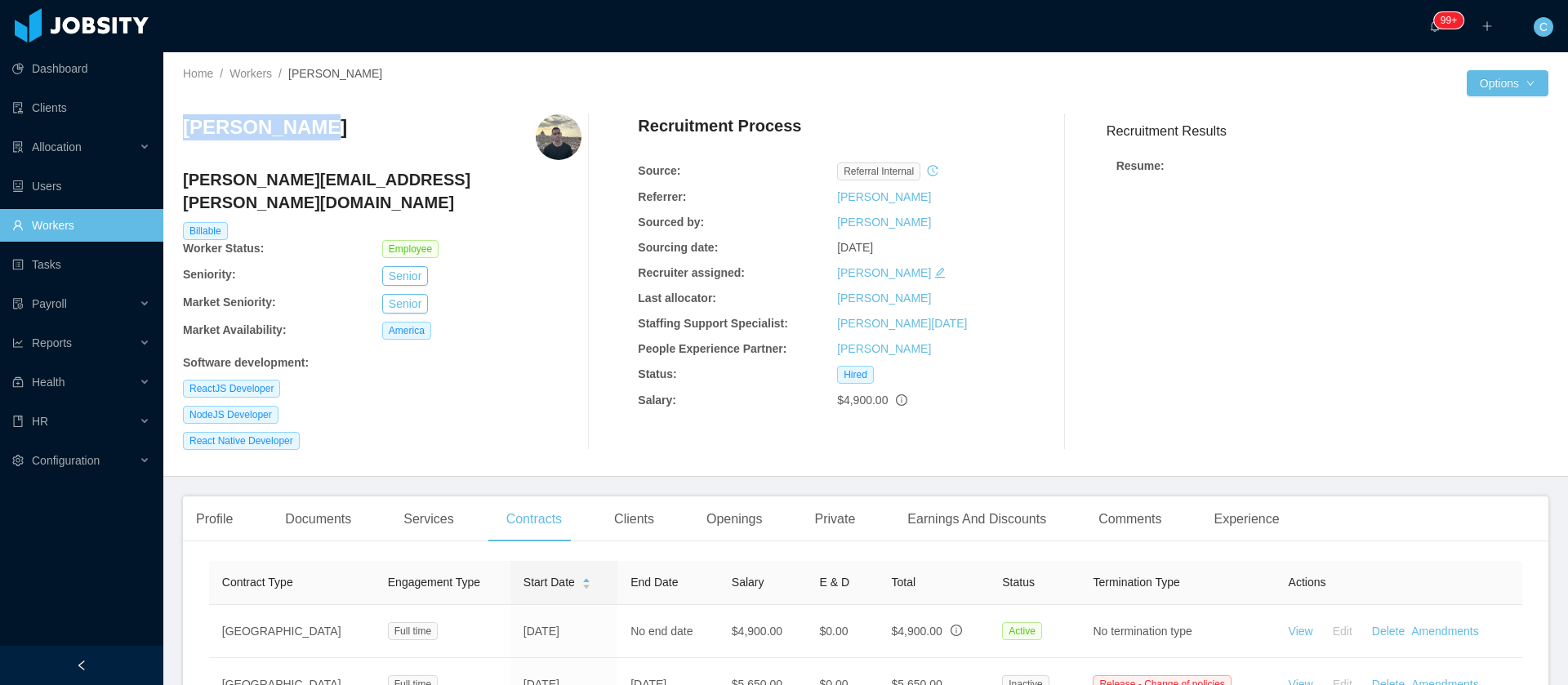
drag, startPoint x: 273, startPoint y: 139, endPoint x: 185, endPoint y: 139, distance: 88.0
click at [185, 139] on div "Daniel Sousa" at bounding box center [382, 137] width 399 height 46
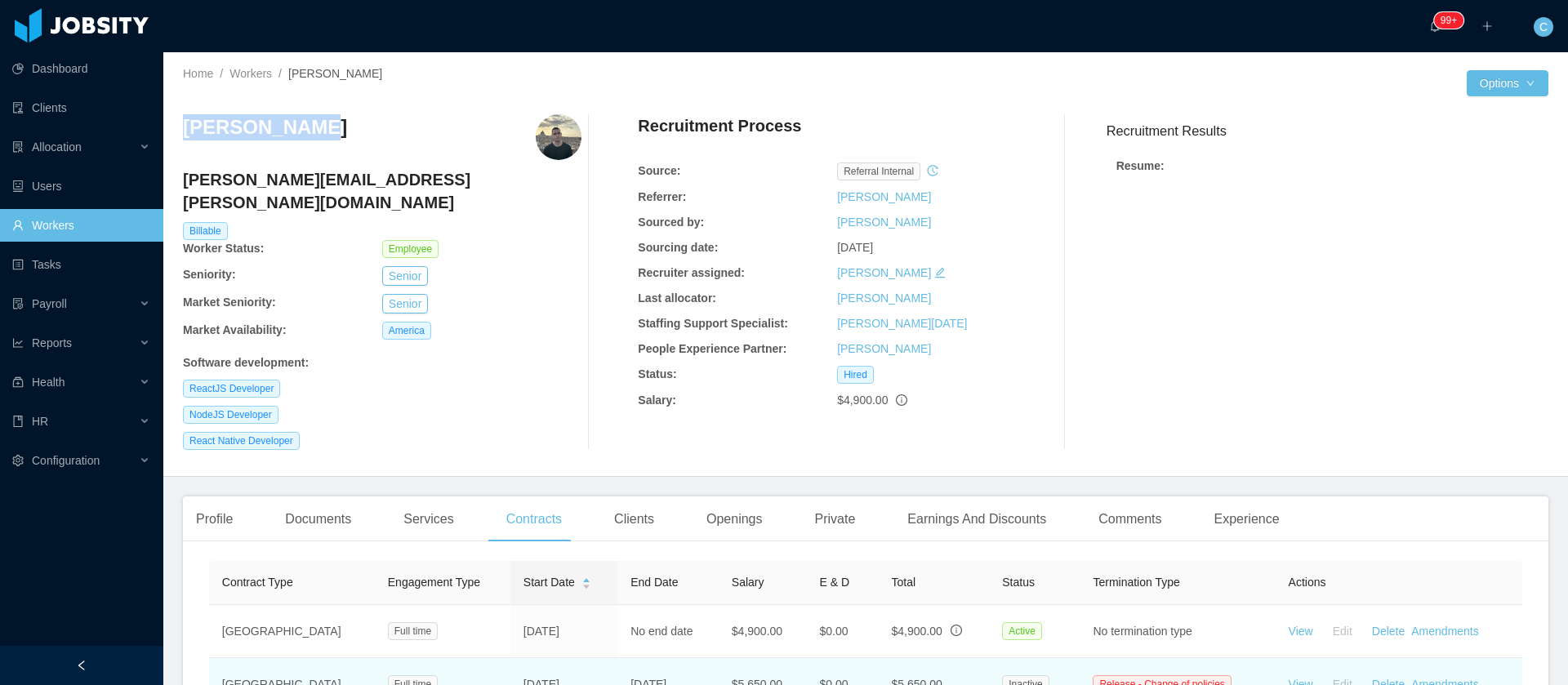
copy h3 "Daniel Sousa"
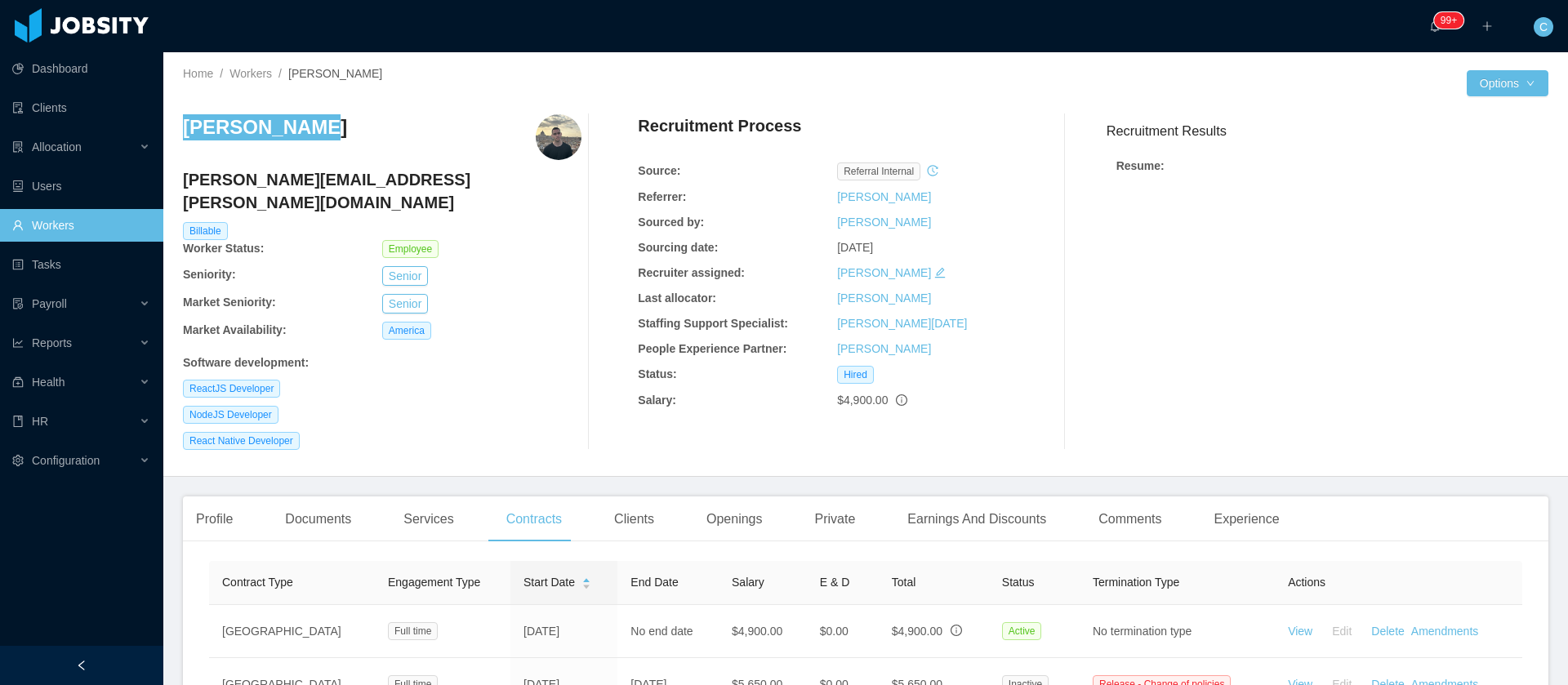
scroll to position [122, 0]
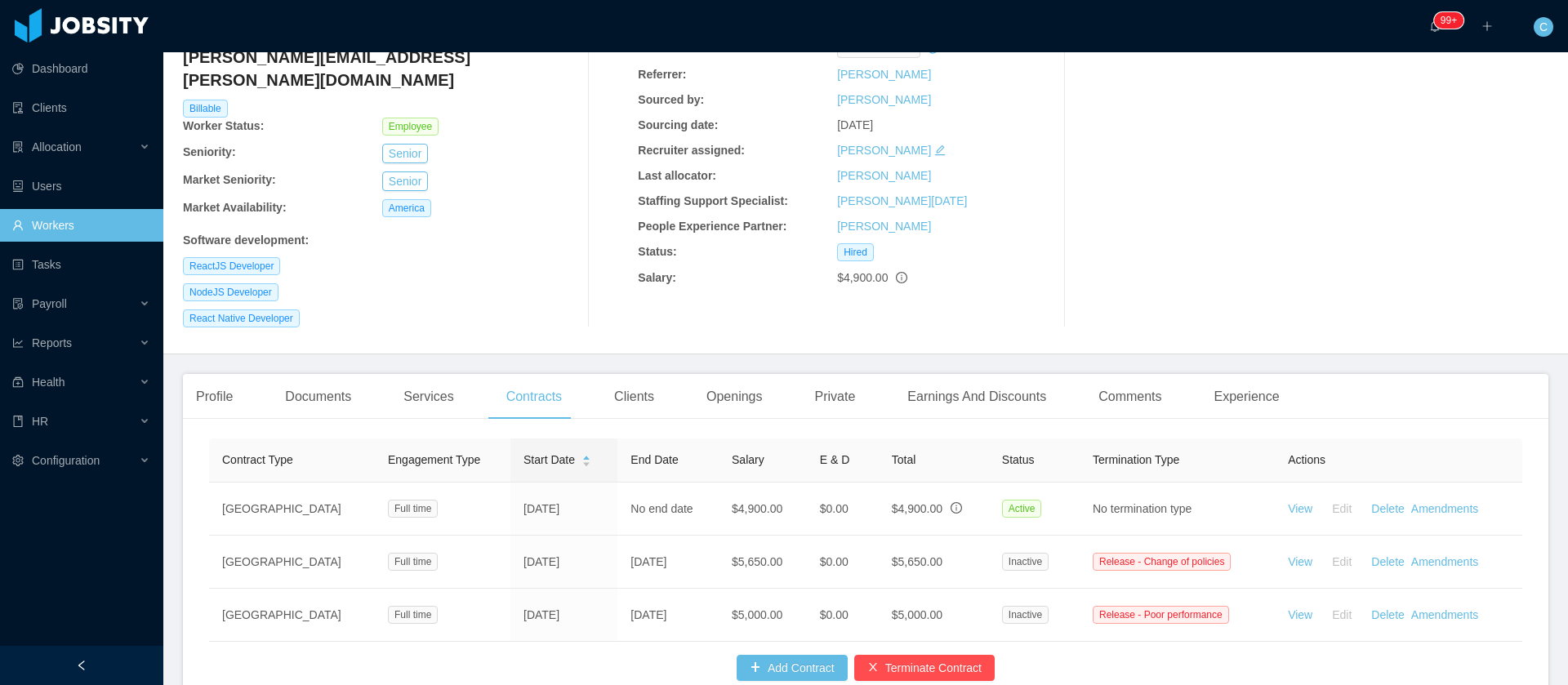
click at [490, 232] on div "Software development :" at bounding box center [382, 240] width 399 height 17
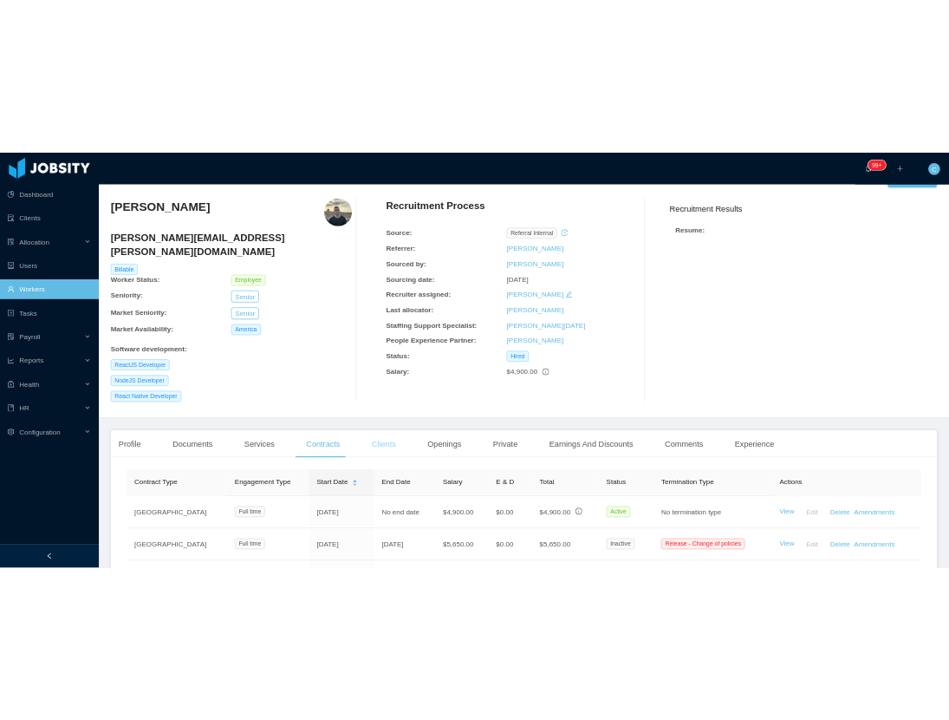
scroll to position [0, 0]
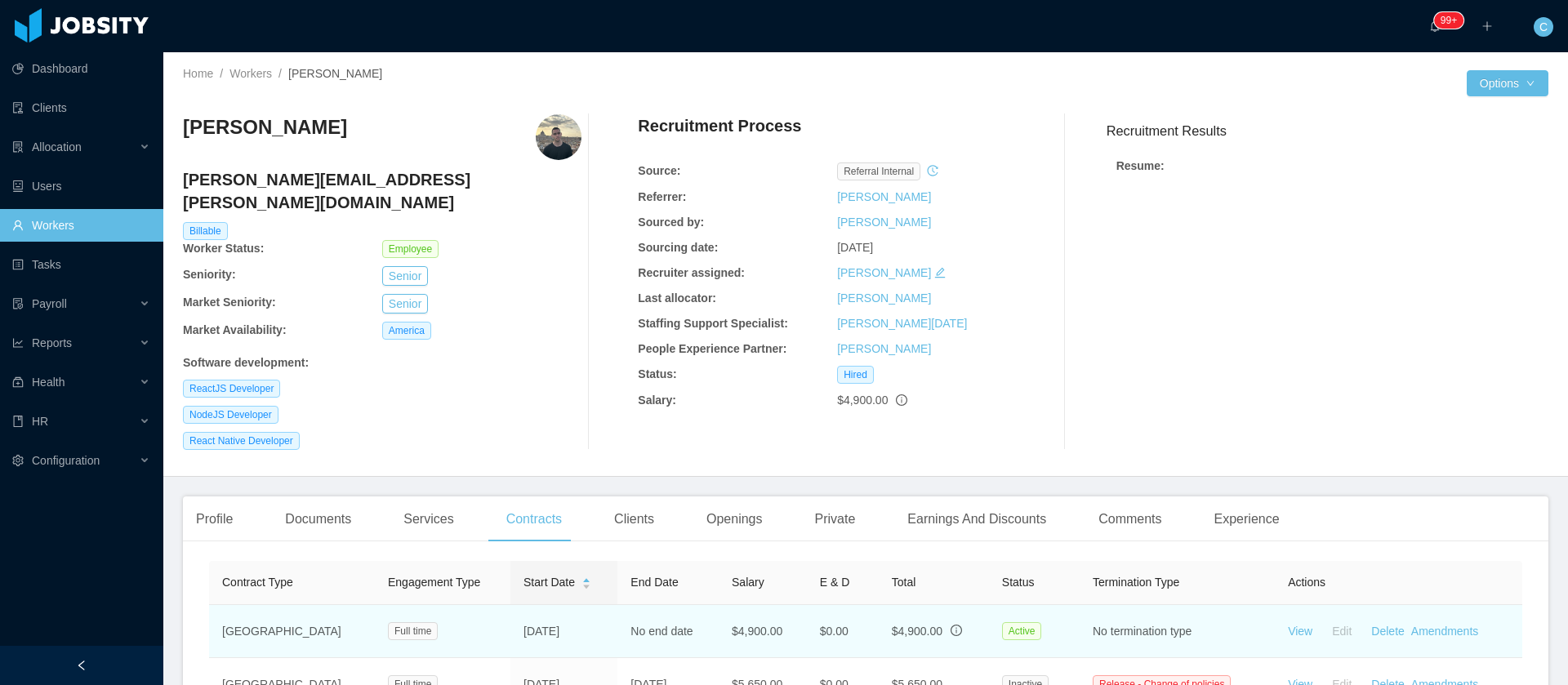
drag, startPoint x: 556, startPoint y: 612, endPoint x: 475, endPoint y: 619, distance: 81.3
click at [511, 619] on td "Jul 11th, 2025" at bounding box center [564, 631] width 107 height 53
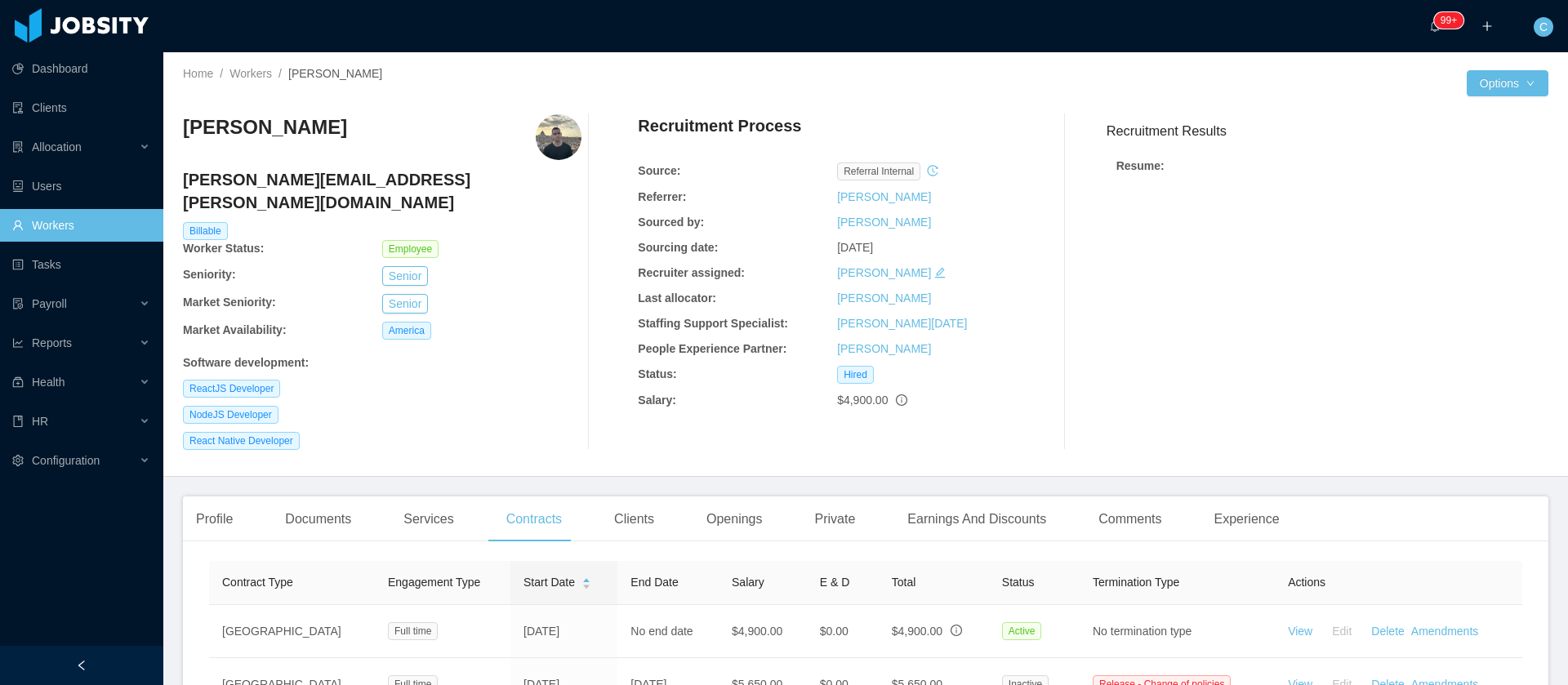
copy td "Jul 11th, 2025"
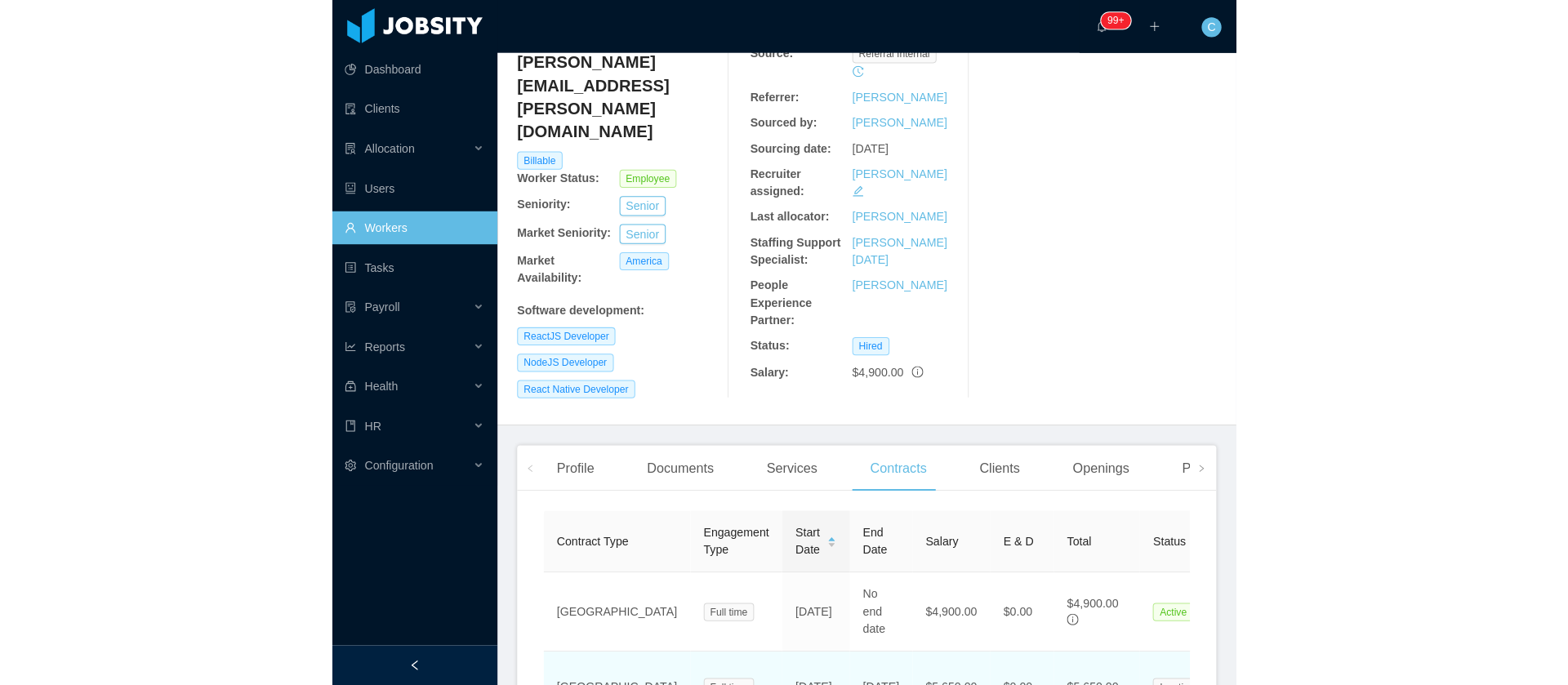
scroll to position [245, 0]
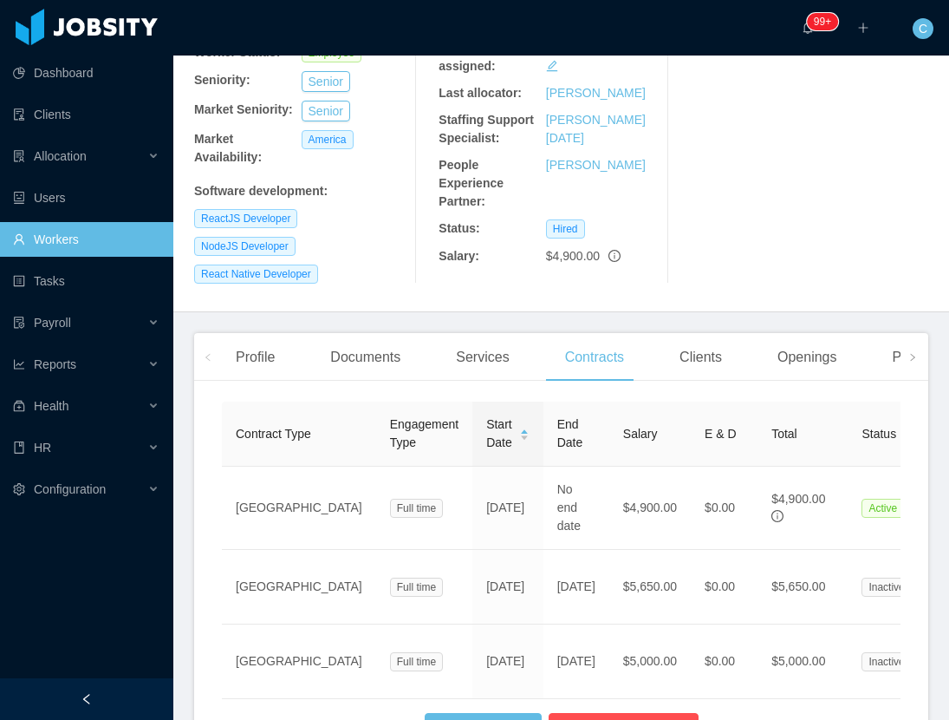
click at [609, 412] on th "Salary" at bounding box center [649, 433] width 81 height 65
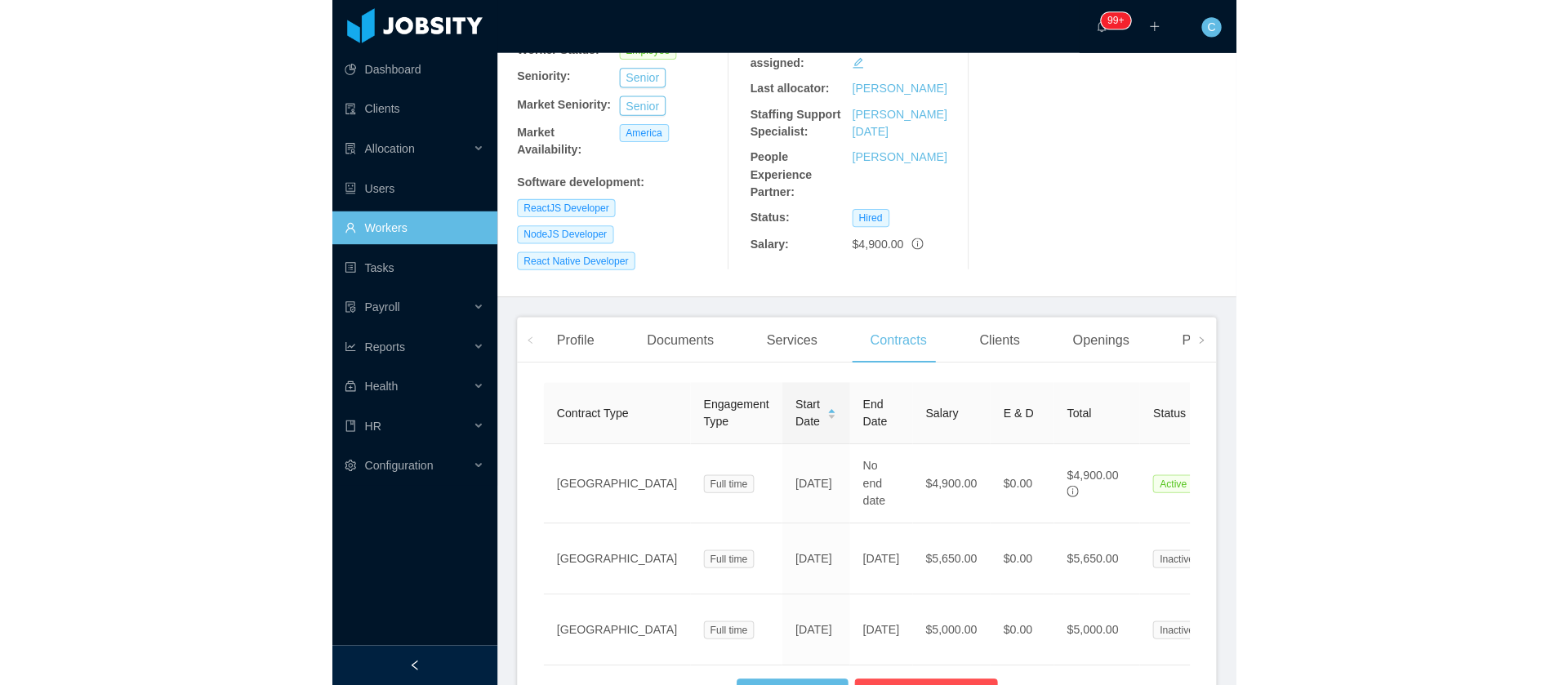
scroll to position [217, 0]
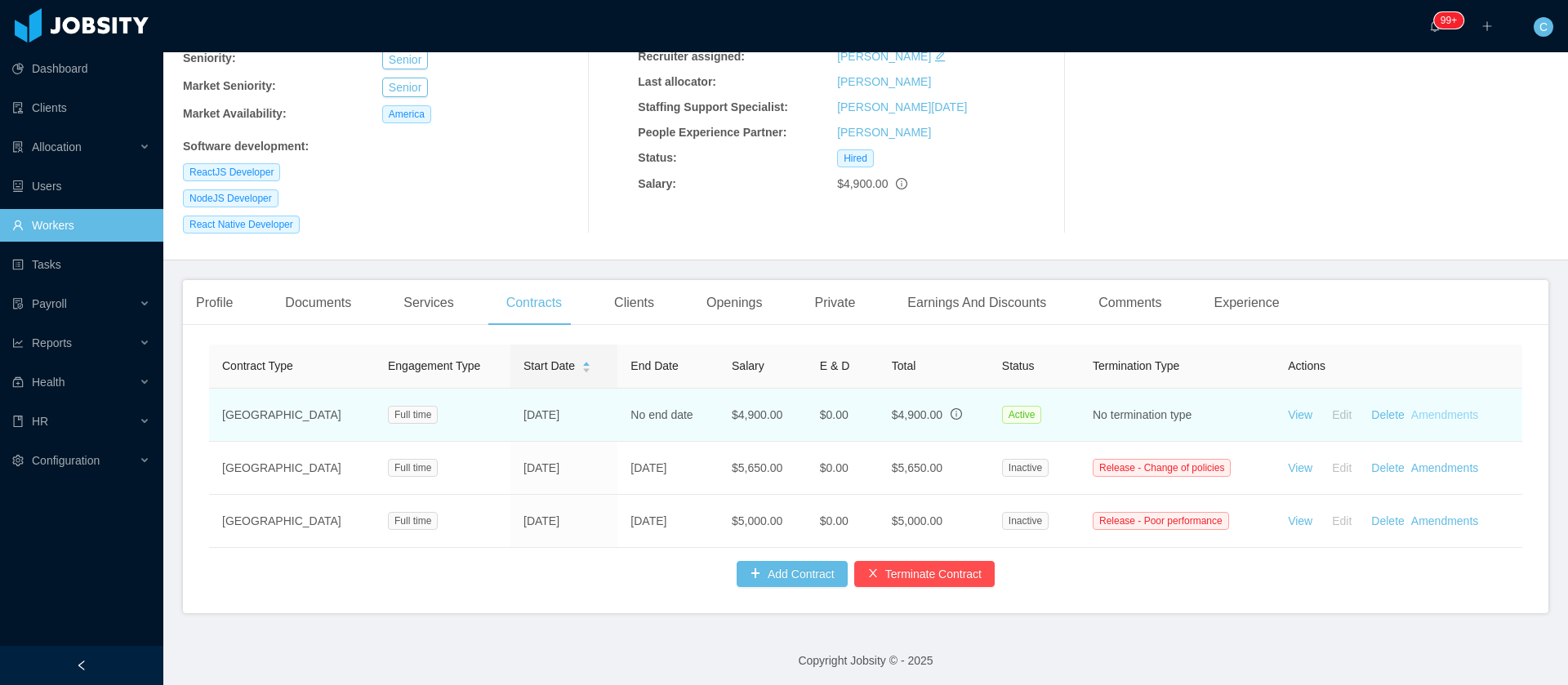
click at [1412, 408] on link "Amendments" at bounding box center [1445, 415] width 67 height 13
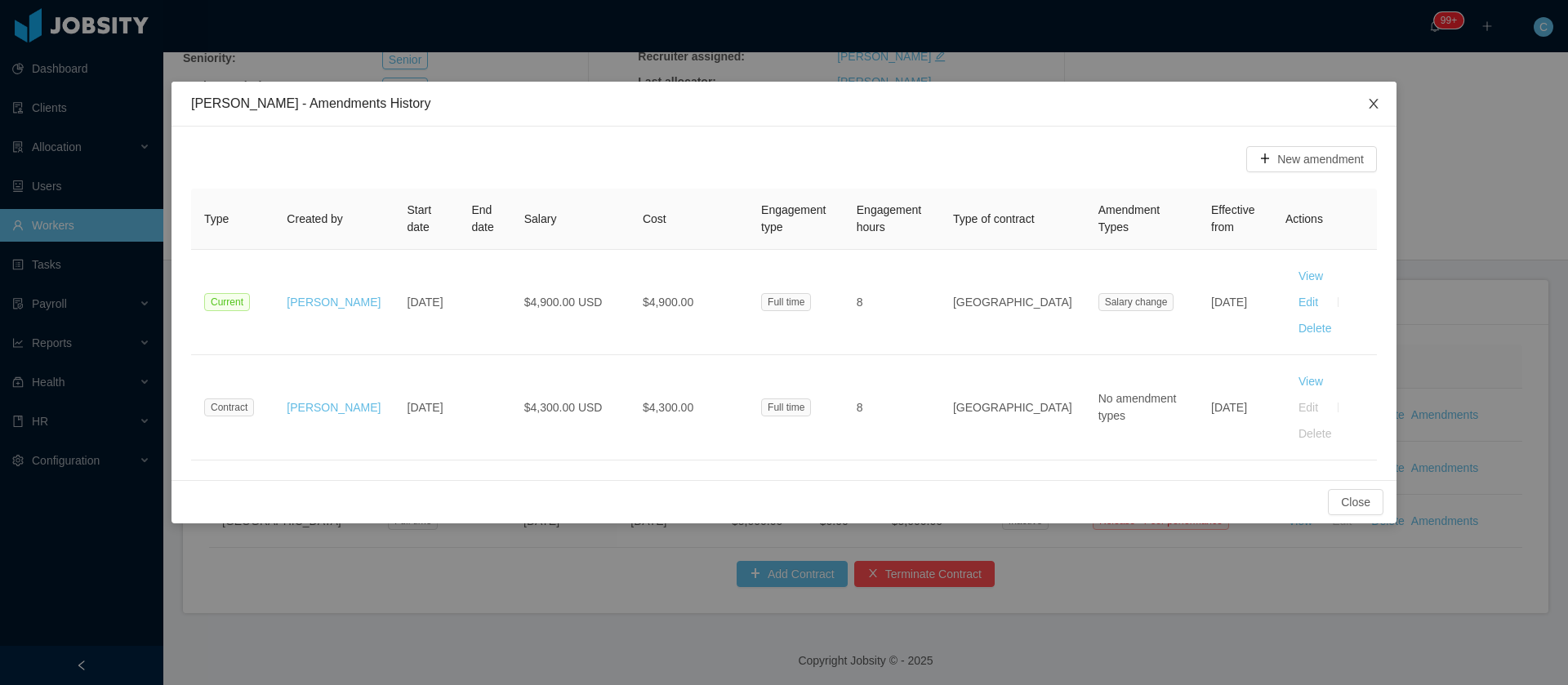
click at [1381, 104] on span "Close" at bounding box center [1374, 105] width 46 height 46
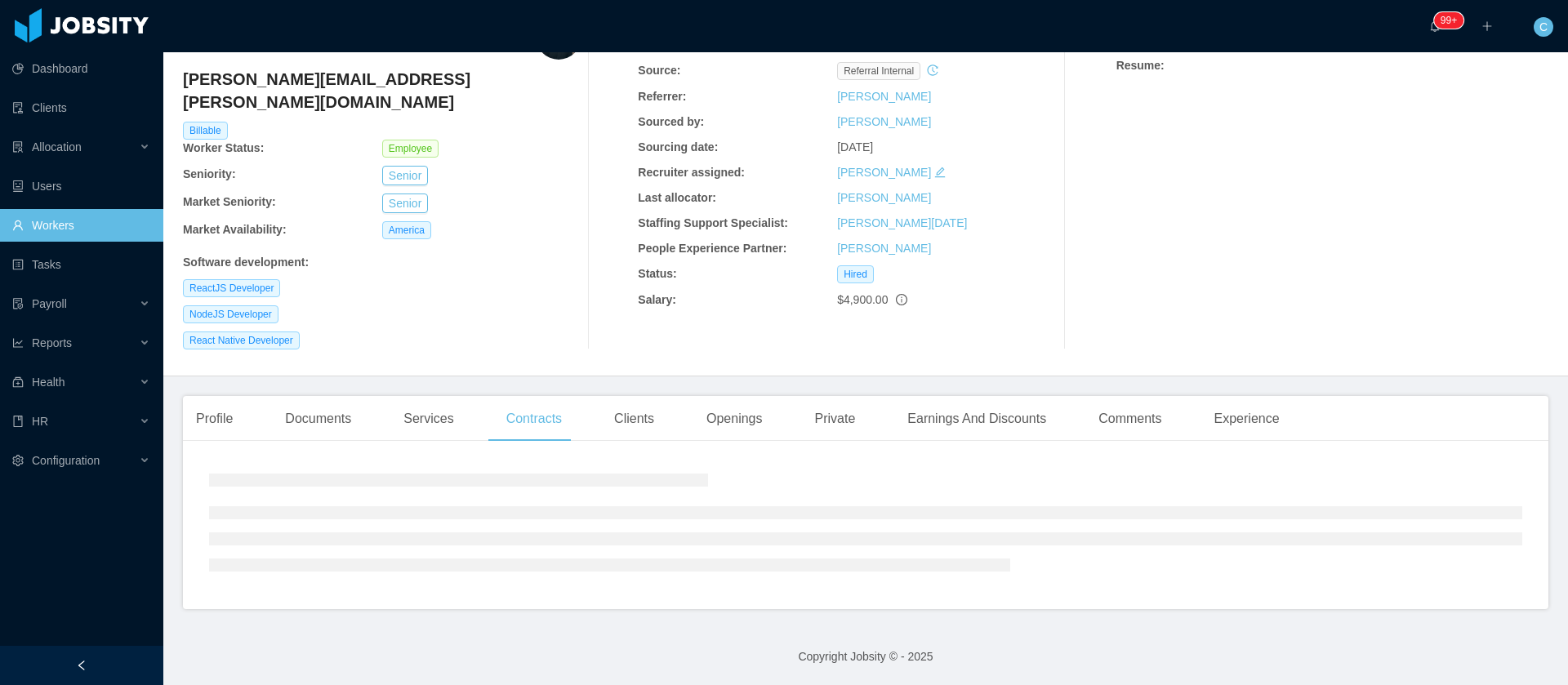
scroll to position [0, 0]
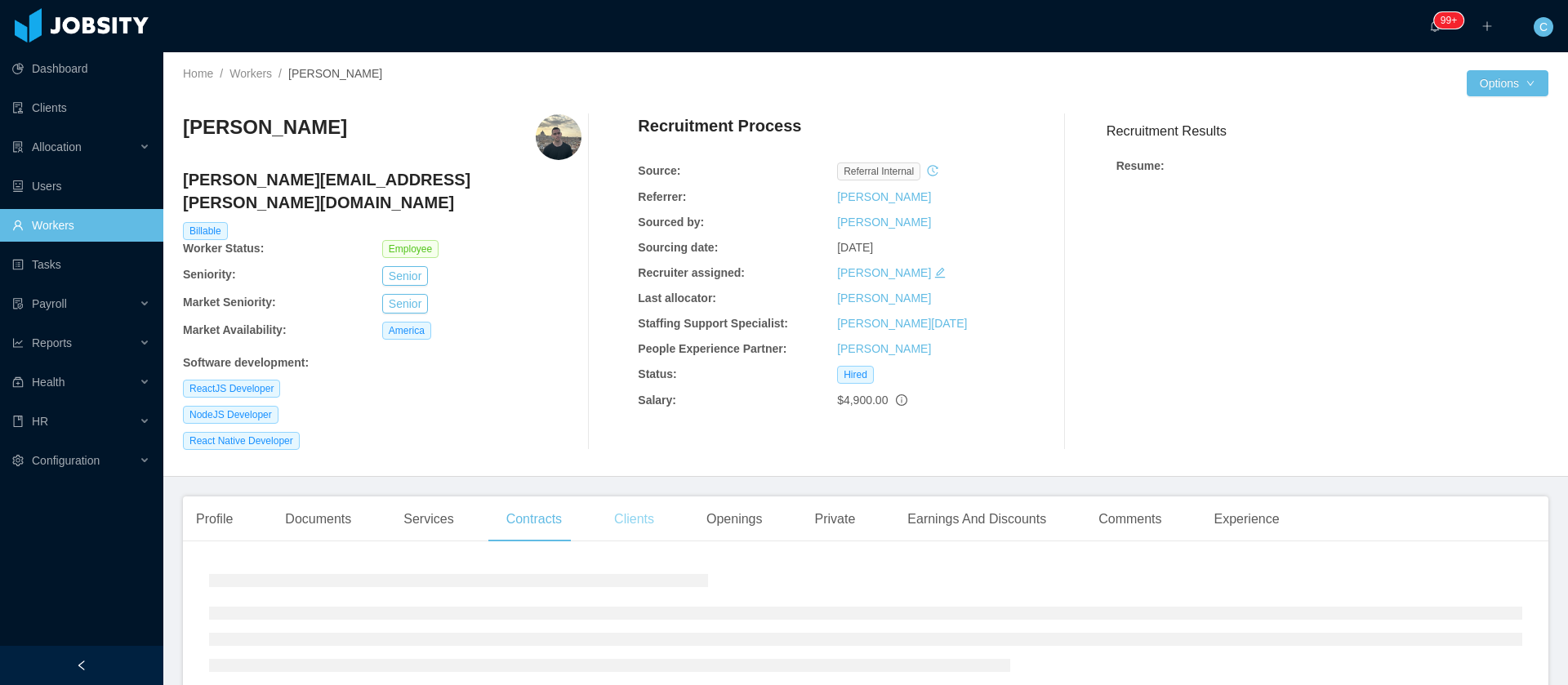
click at [643, 499] on div "Clients" at bounding box center [634, 519] width 66 height 46
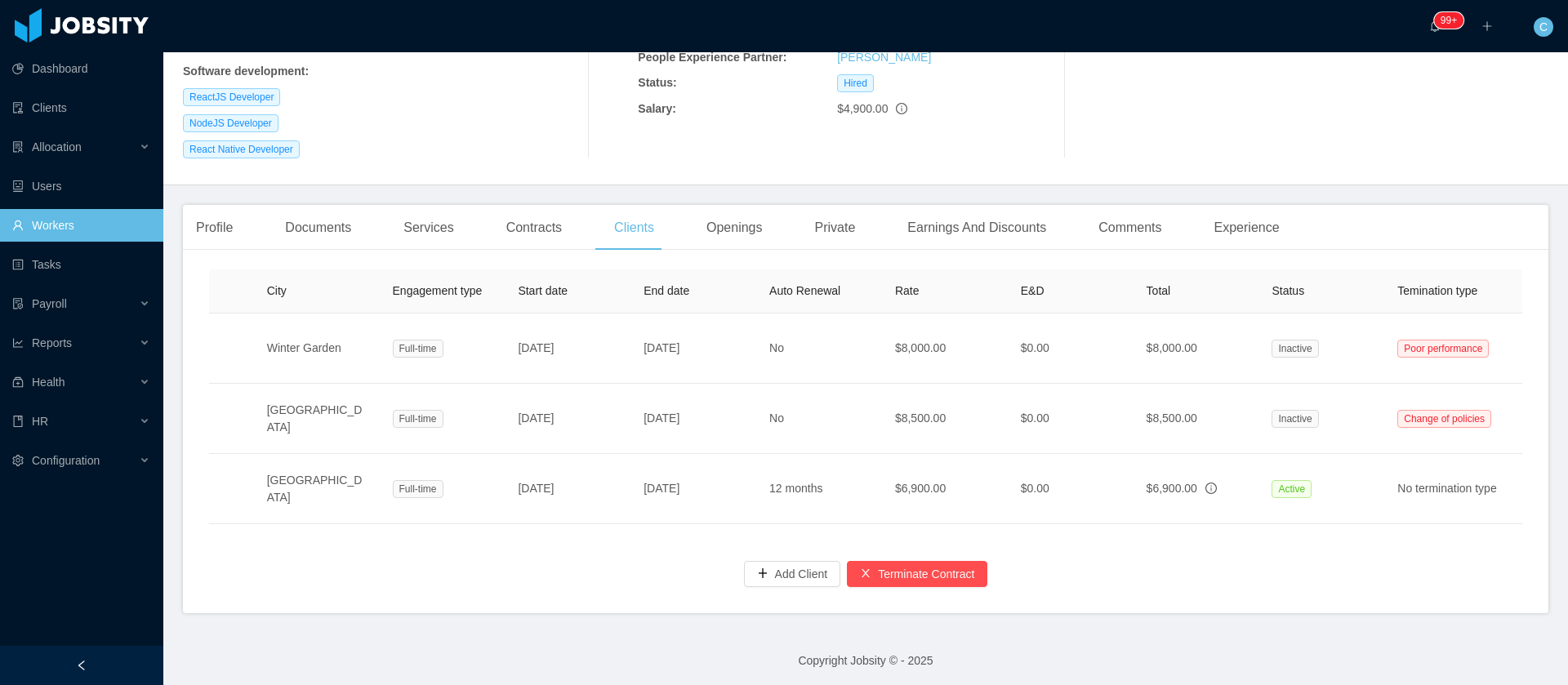
scroll to position [0, 339]
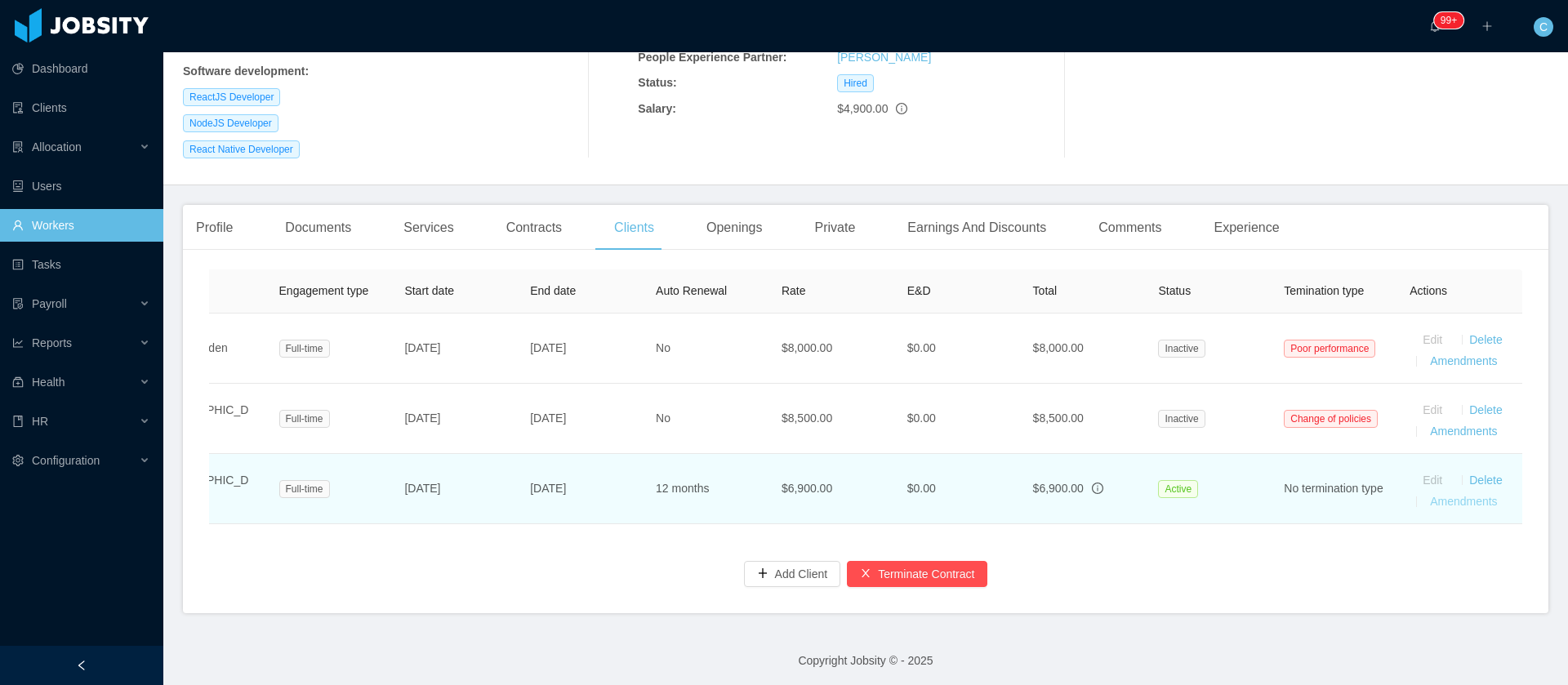
click at [1430, 495] on link "Amendments" at bounding box center [1463, 501] width 67 height 13
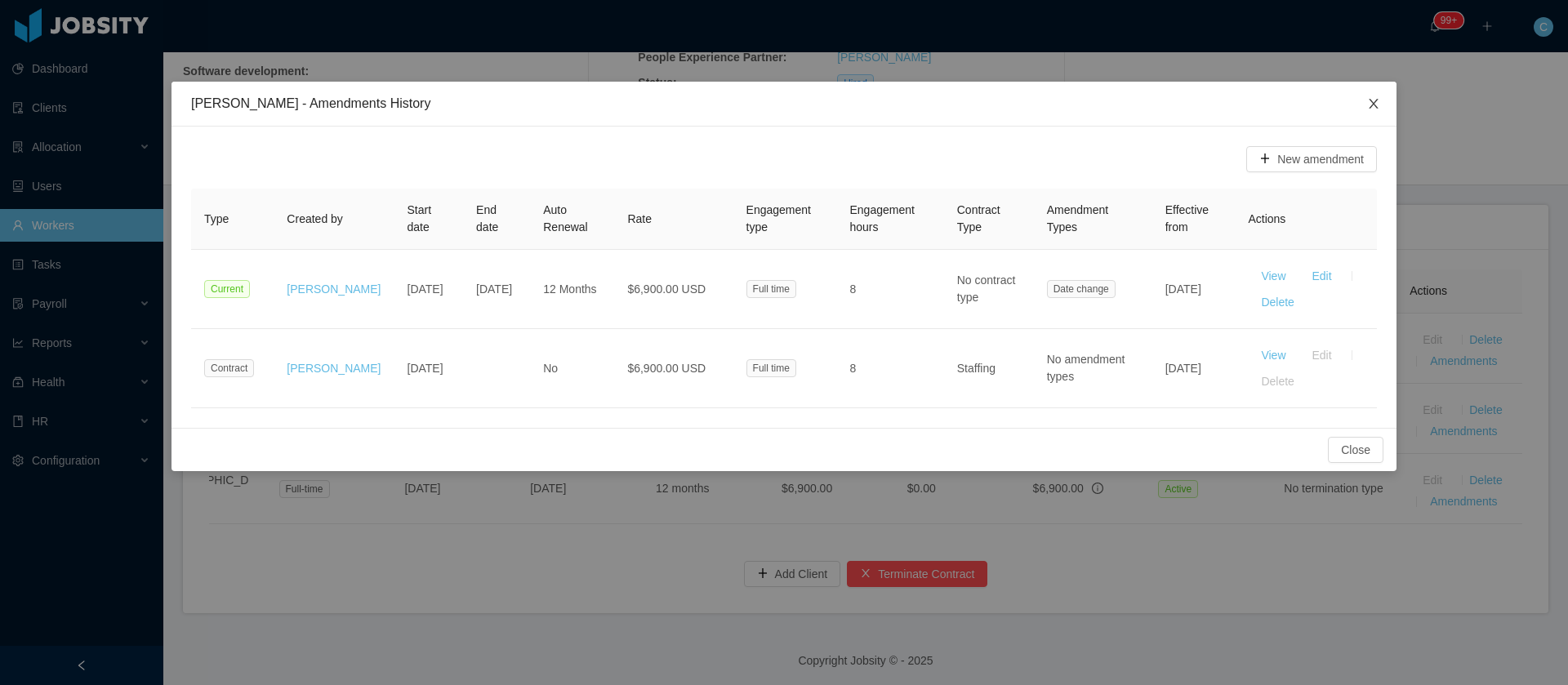
click at [1372, 106] on icon "icon: close" at bounding box center [1374, 104] width 9 height 9
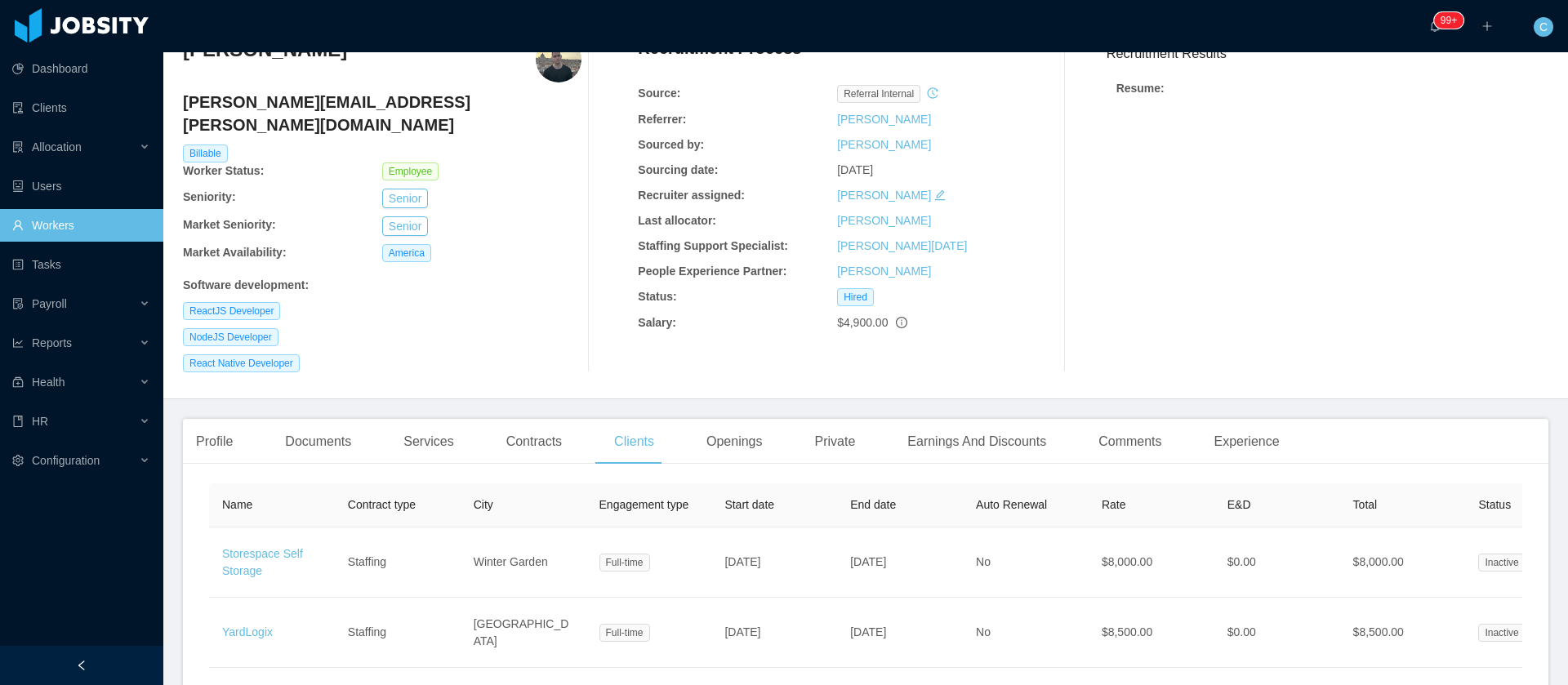
scroll to position [291, 0]
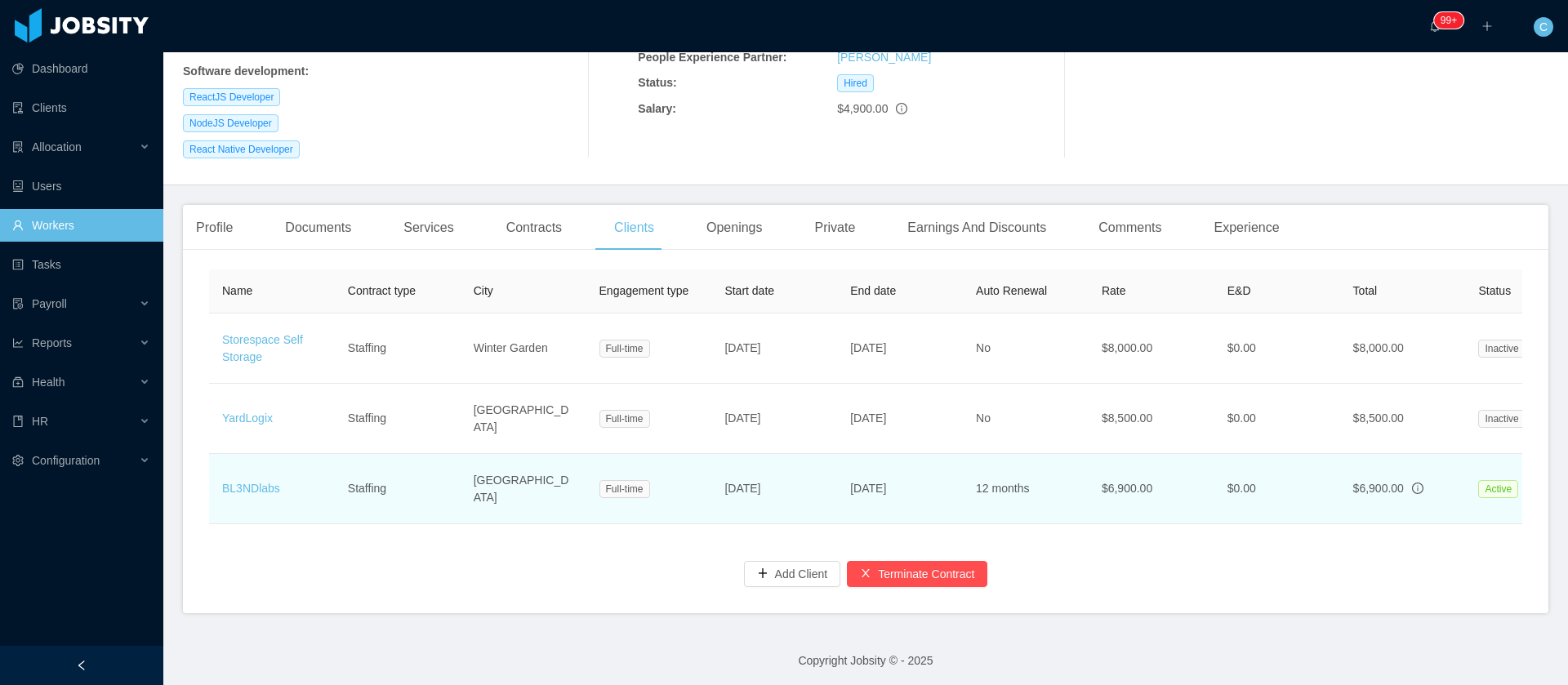
drag, startPoint x: 802, startPoint y: 474, endPoint x: 685, endPoint y: 493, distance: 118.5
click at [686, 487] on tr "BL3NDlabs Staffing San Diego Full-time Jul 14th, 2025 Jul 14th, 2026 12 months …" at bounding box center [1026, 489] width 1634 height 71
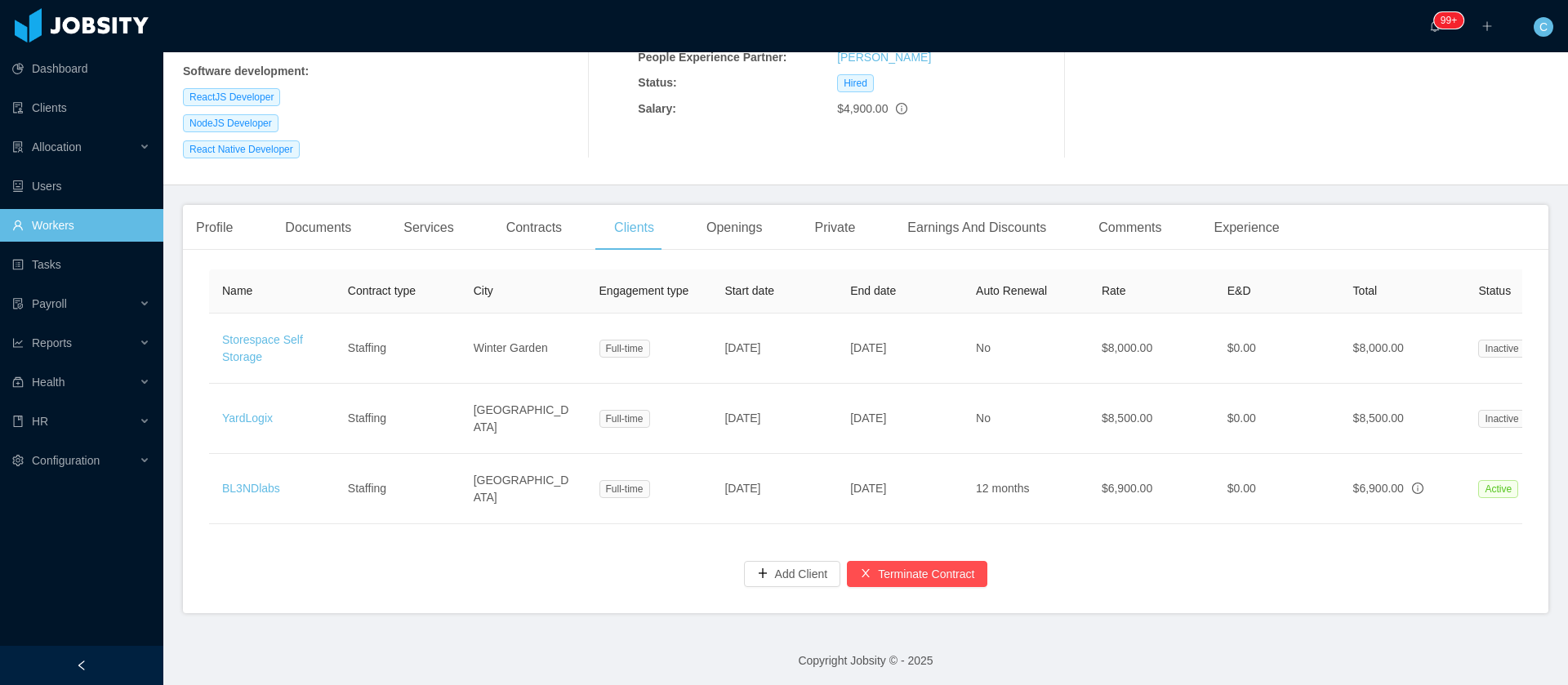
copy tr "Jul 14th, 2025"
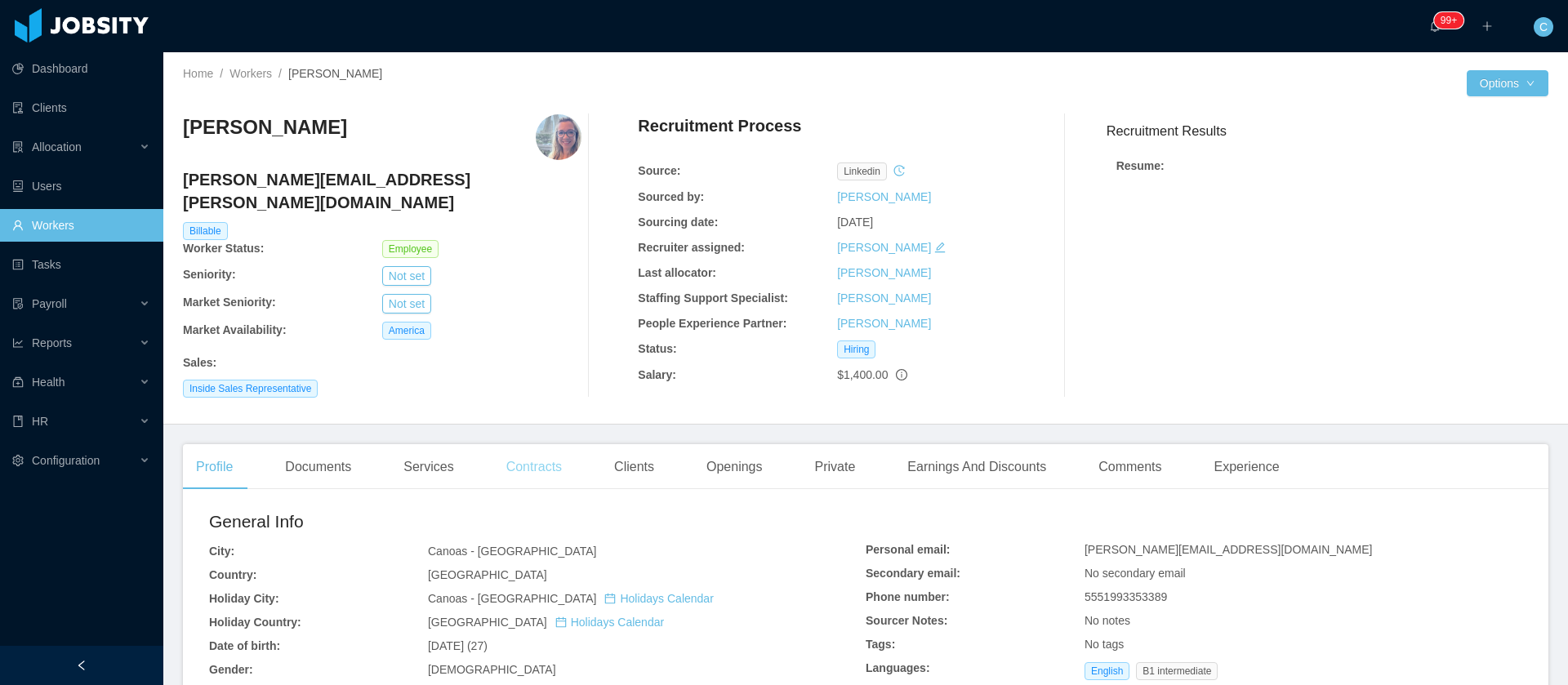
click at [500, 457] on div "Contracts" at bounding box center [534, 467] width 82 height 46
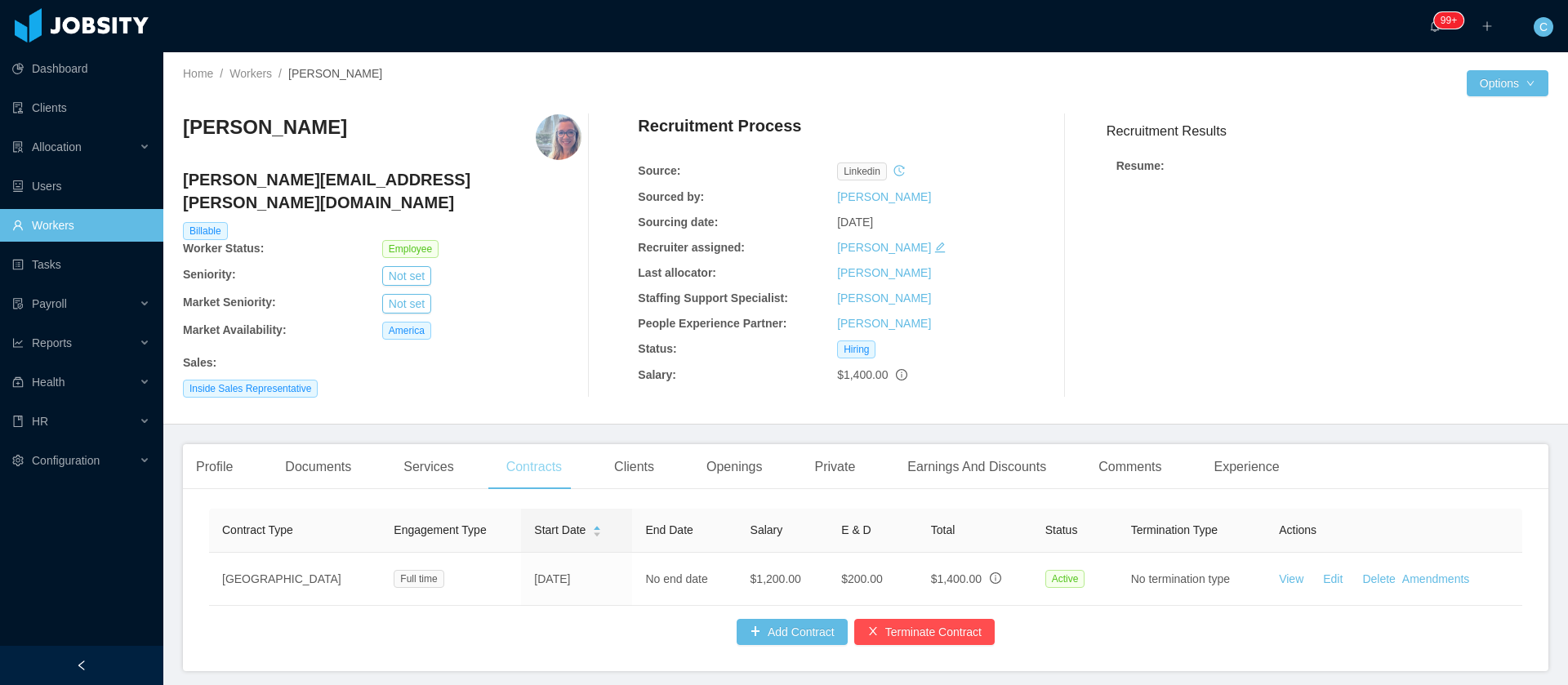
scroll to position [67, 0]
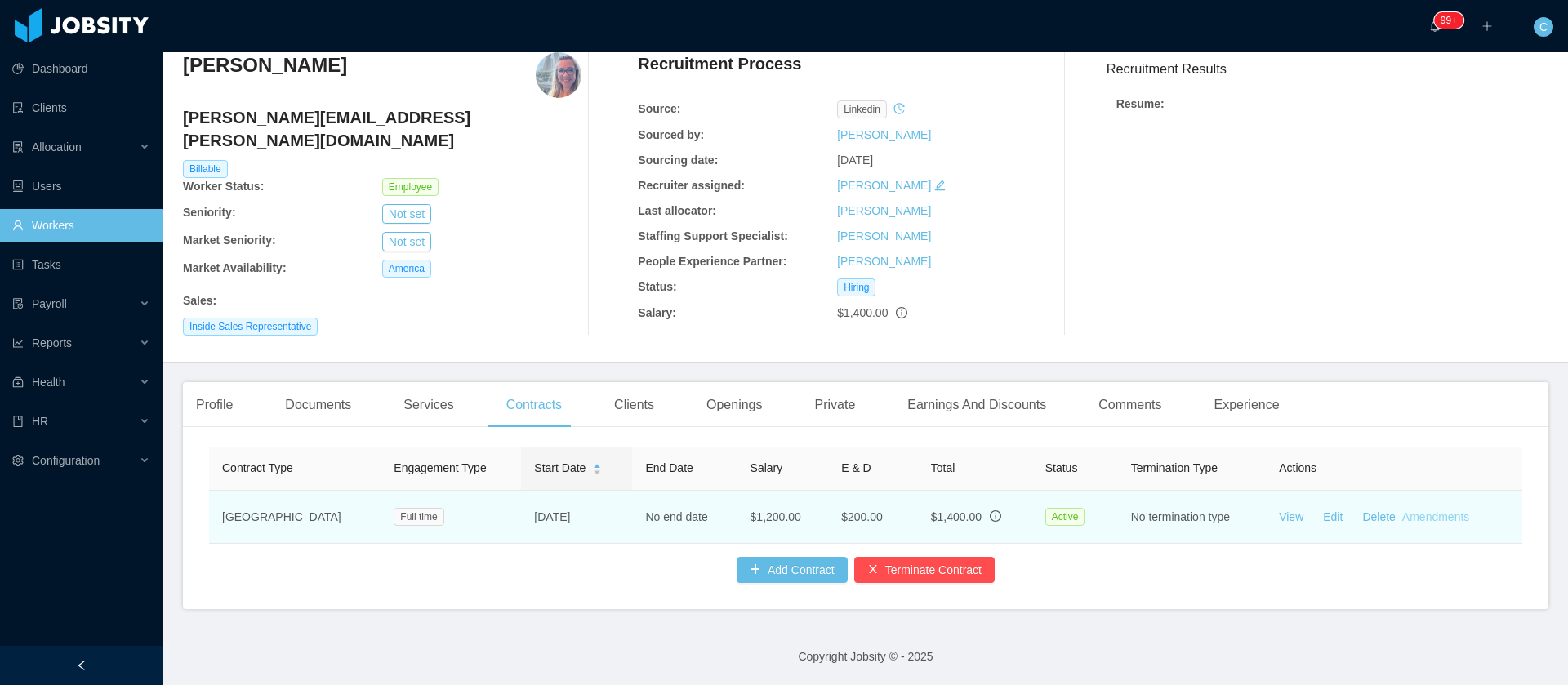
click at [1412, 511] on link "Amendments" at bounding box center [1435, 517] width 67 height 13
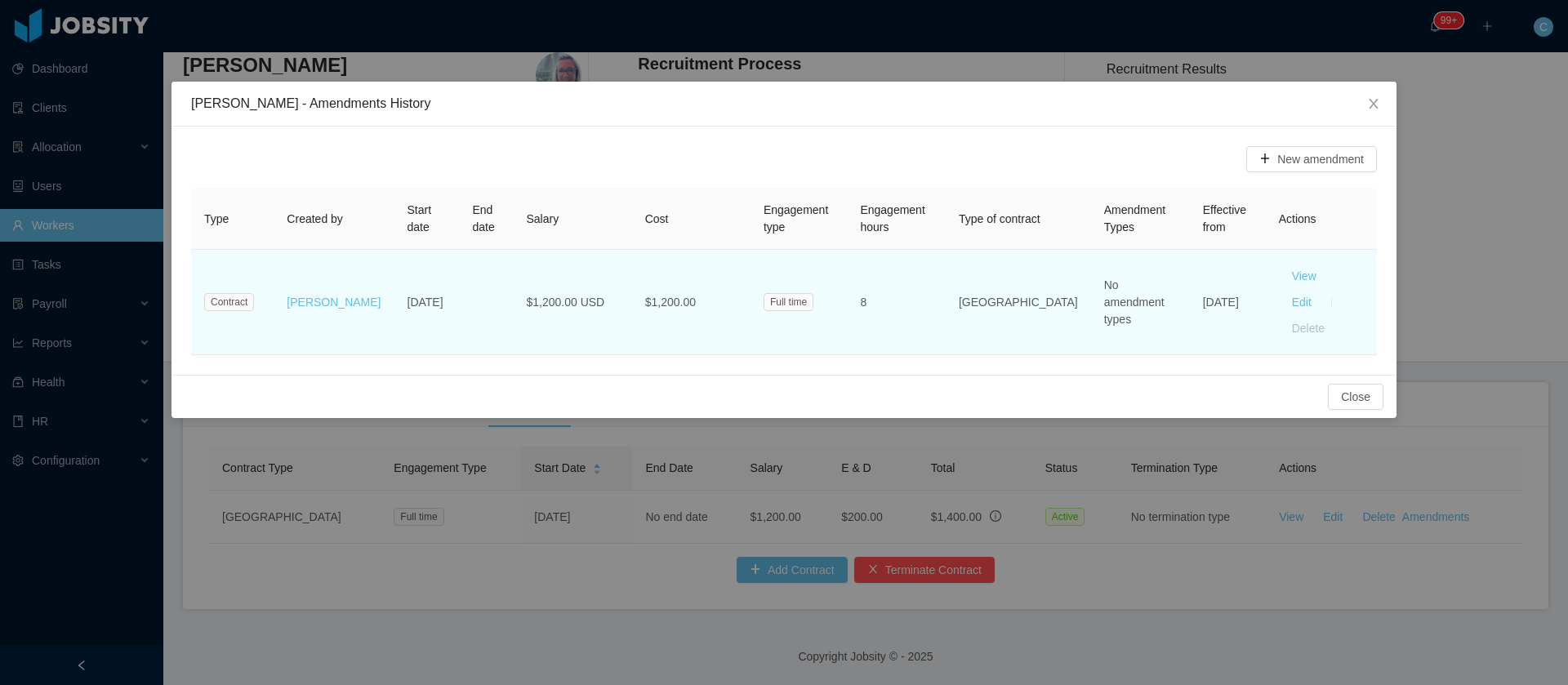
drag, startPoint x: 415, startPoint y: 302, endPoint x: 378, endPoint y: 278, distance: 44.1
click at [395, 278] on td "[DATE]" at bounding box center [427, 302] width 65 height 106
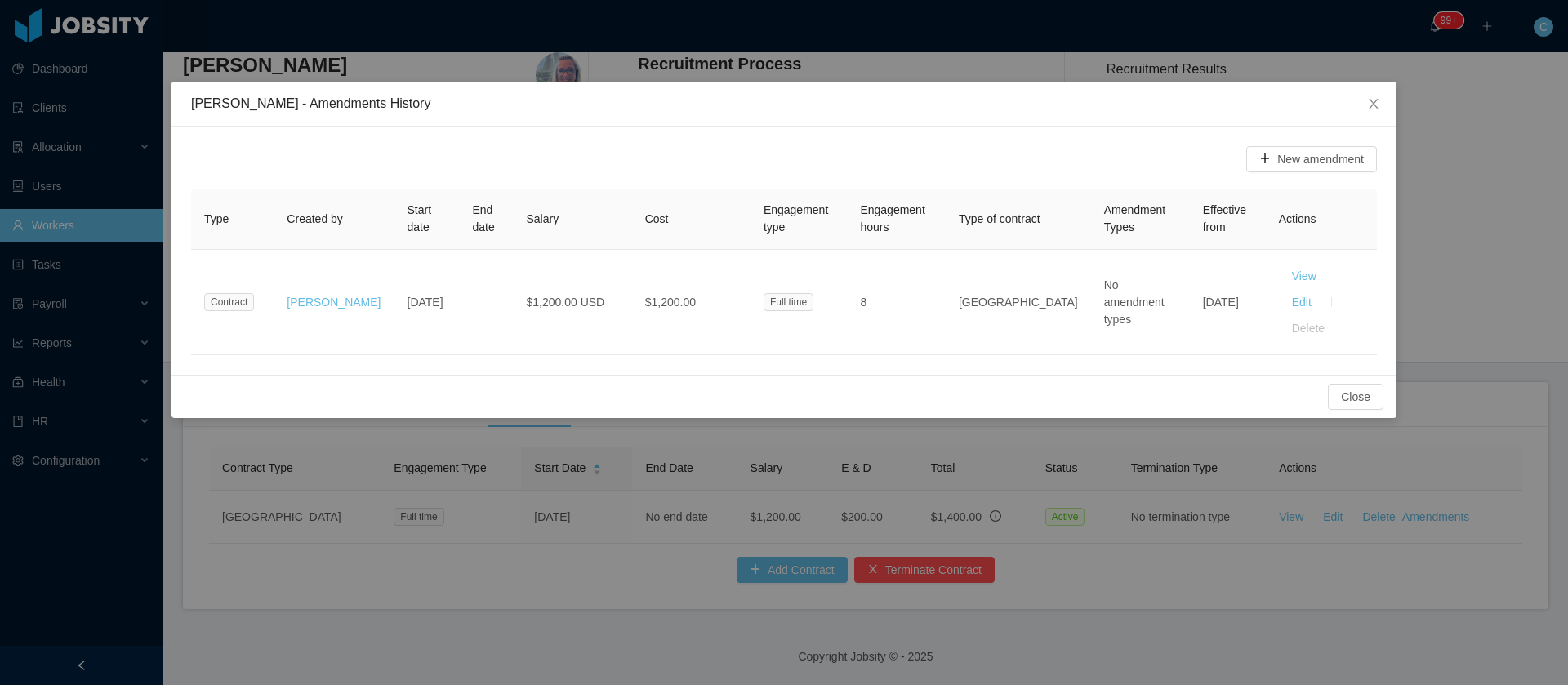
copy td "[DATE]"
click at [1353, 113] on span "Close" at bounding box center [1374, 105] width 46 height 46
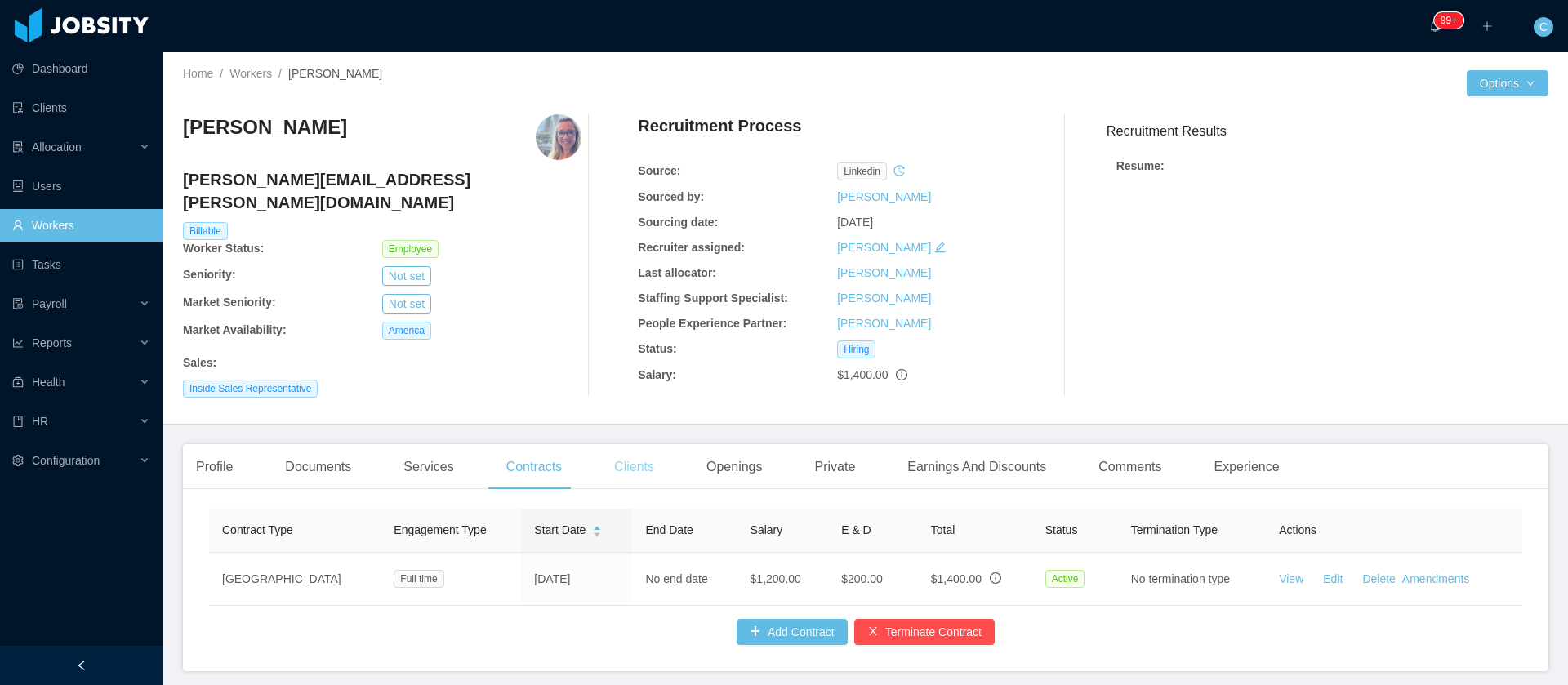
click at [605, 454] on div "Clients" at bounding box center [634, 467] width 66 height 46
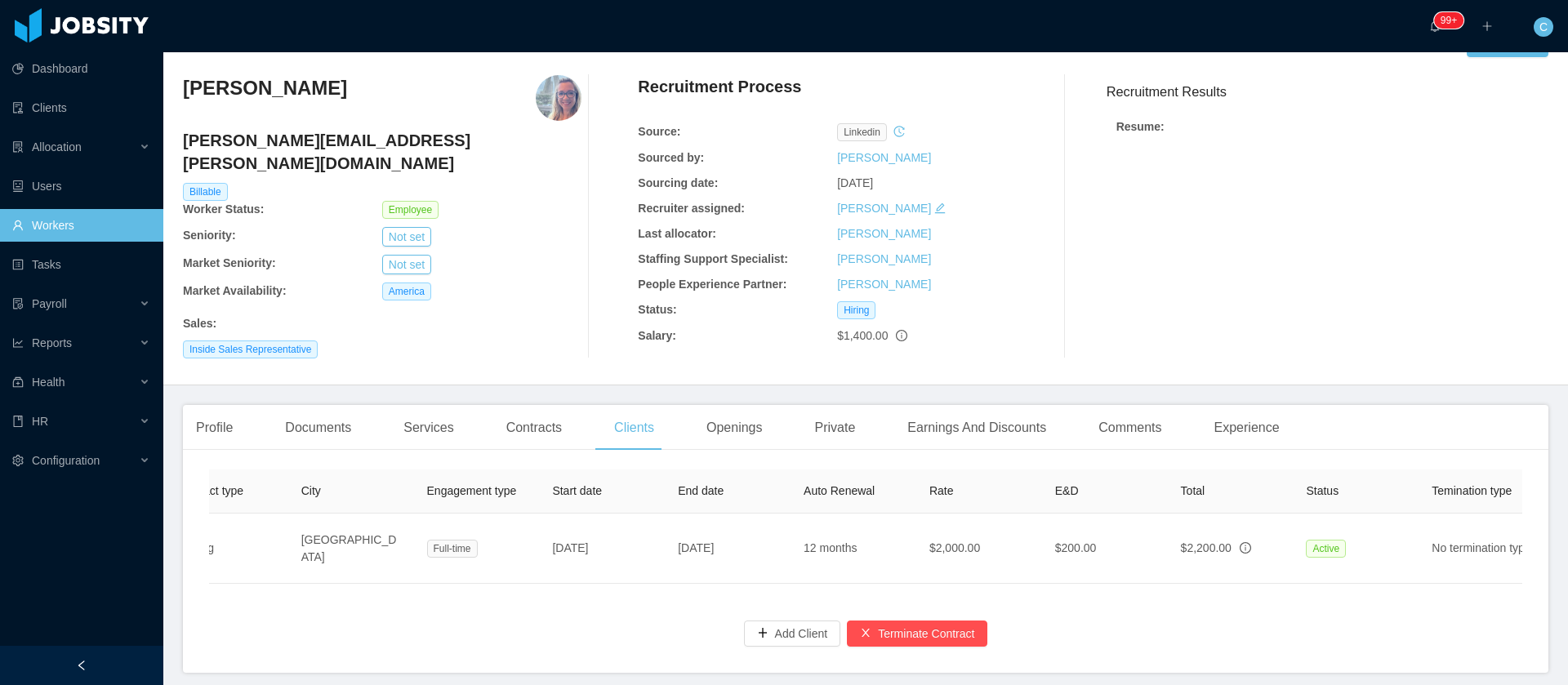
scroll to position [0, 309]
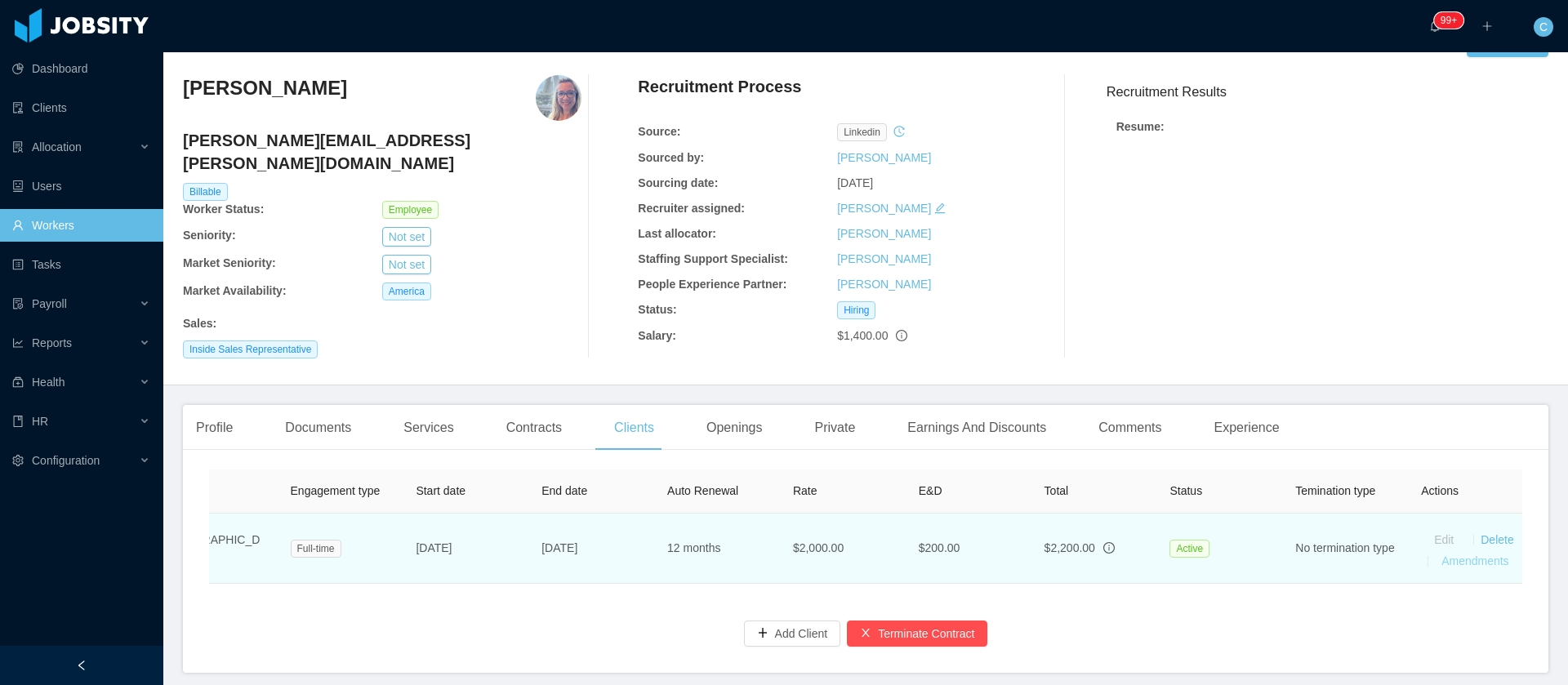
click at [1449, 555] on link "Amendments" at bounding box center [1475, 562] width 67 height 13
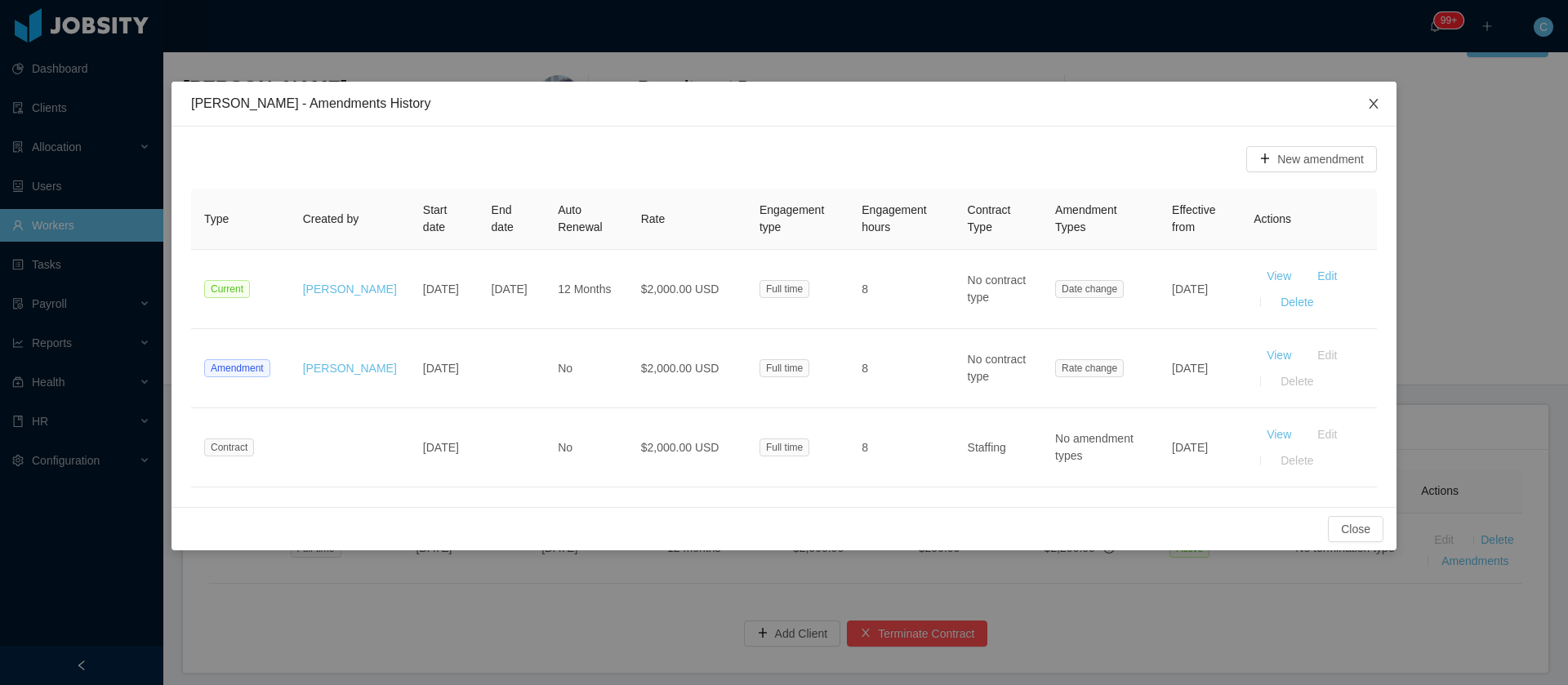
click at [1368, 106] on icon "icon: close" at bounding box center [1374, 104] width 13 height 13
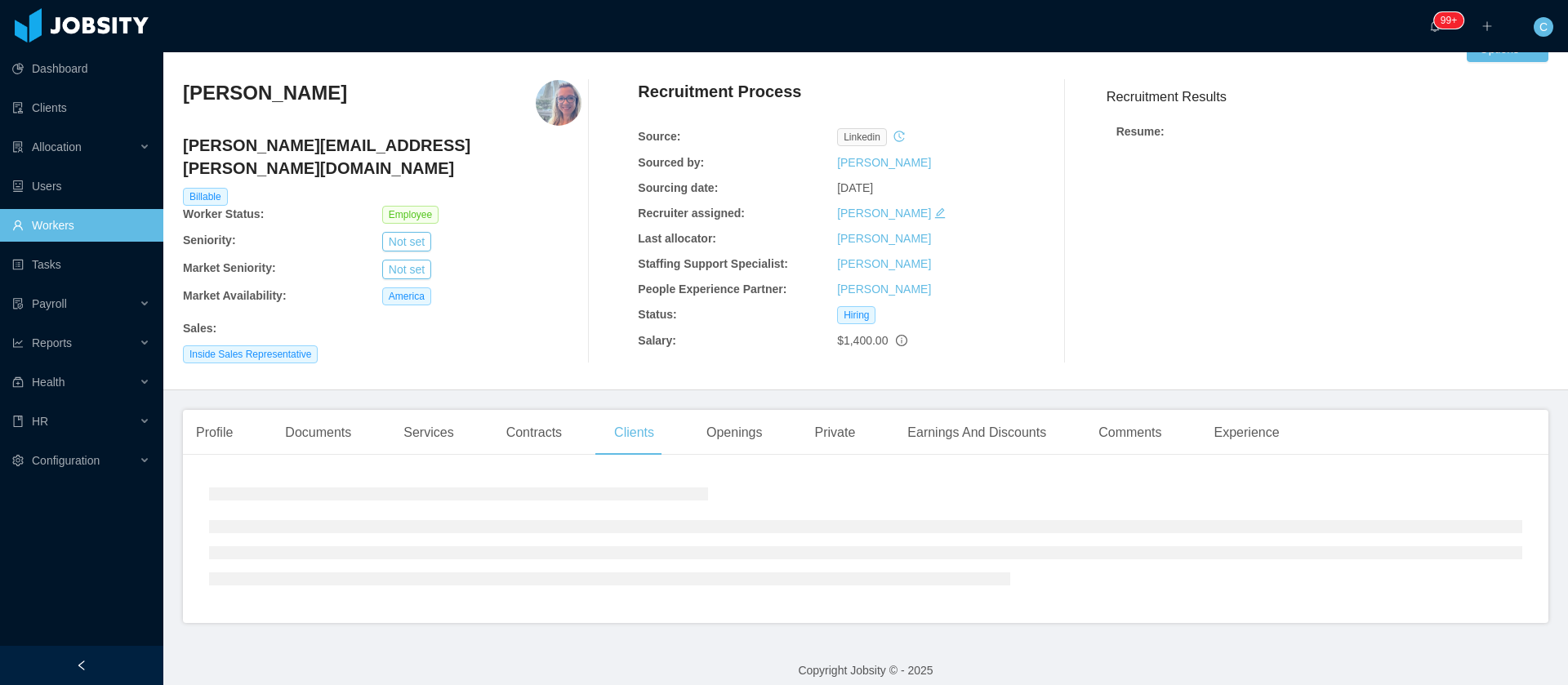
scroll to position [40, 0]
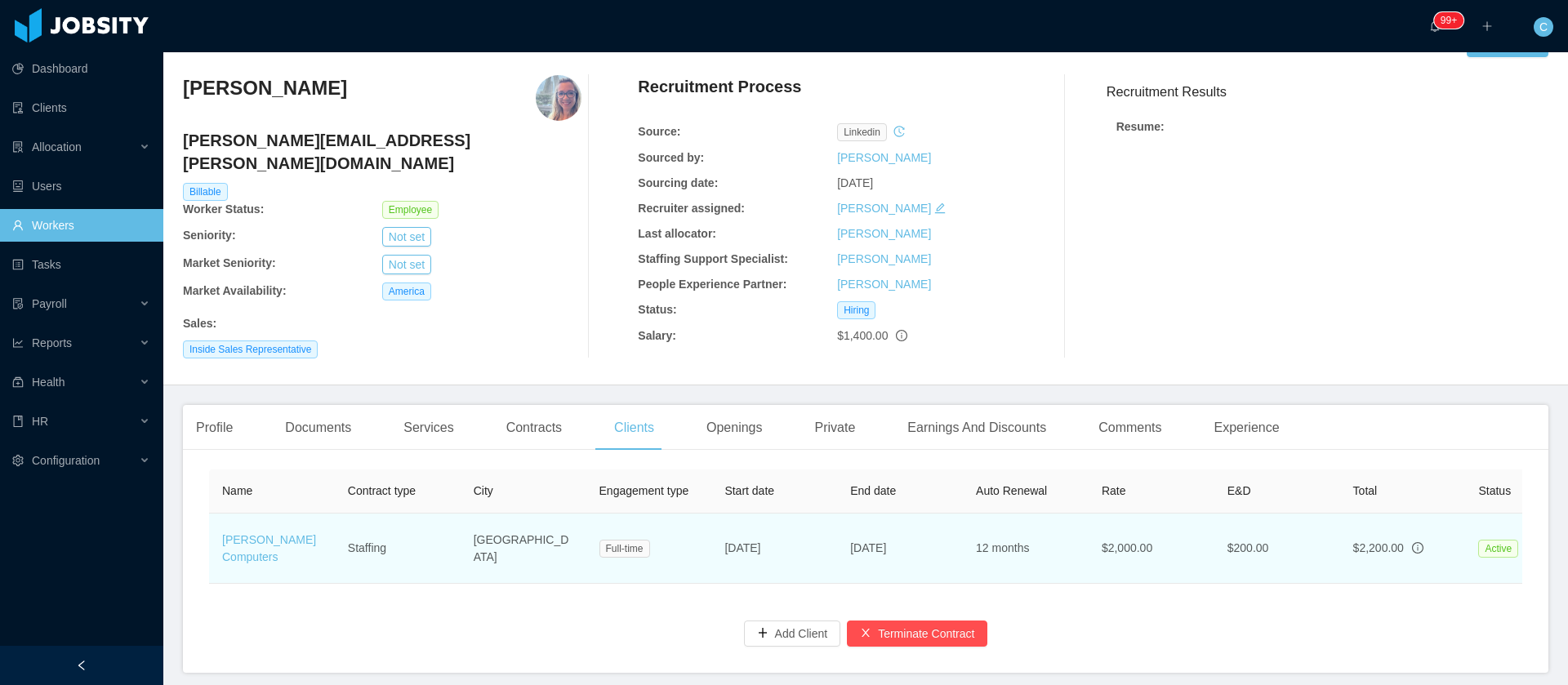
drag, startPoint x: 806, startPoint y: 538, endPoint x: 726, endPoint y: 539, distance: 80.0
click at [726, 539] on td "[DATE]" at bounding box center [775, 548] width 126 height 71
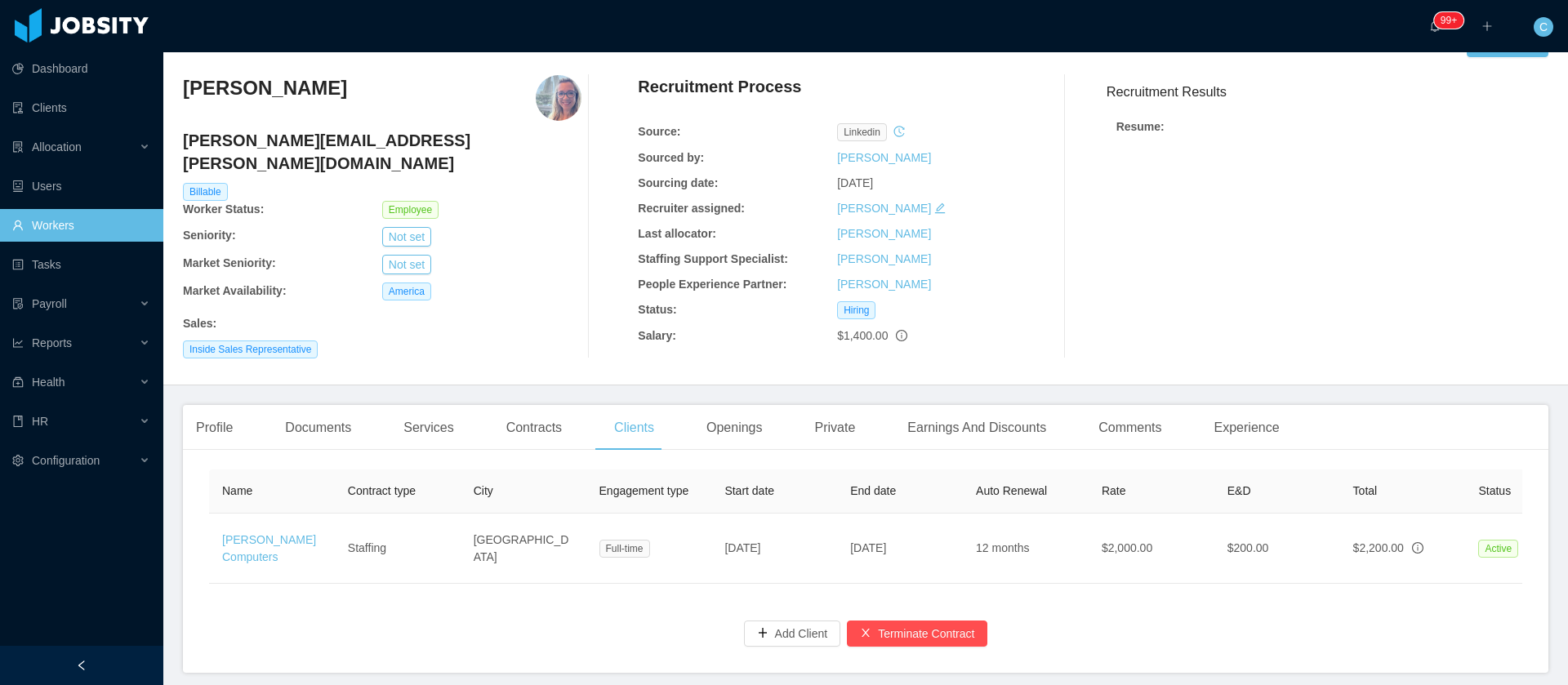
copy span "[DATE]"
